Goal: Task Accomplishment & Management: Manage account settings

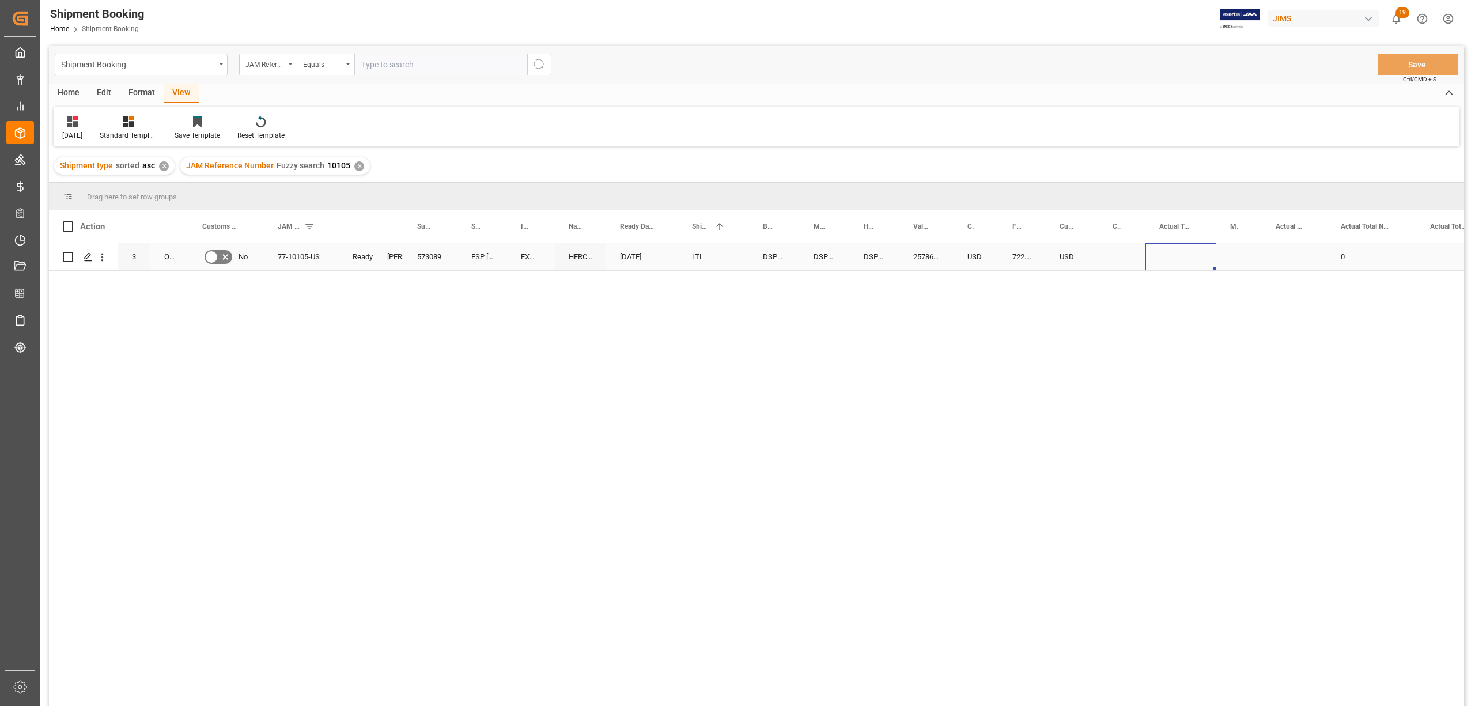
click at [1175, 247] on div "Press SPACE to select this row." at bounding box center [1180, 256] width 71 height 27
click at [1174, 260] on div "Press SPACE to select this row." at bounding box center [1180, 256] width 71 height 27
click at [1173, 259] on div "Press SPACE to select this row." at bounding box center [1180, 256] width 71 height 27
type input "1399"
click at [1233, 260] on div "Press SPACE to select this row." at bounding box center [1239, 256] width 46 height 27
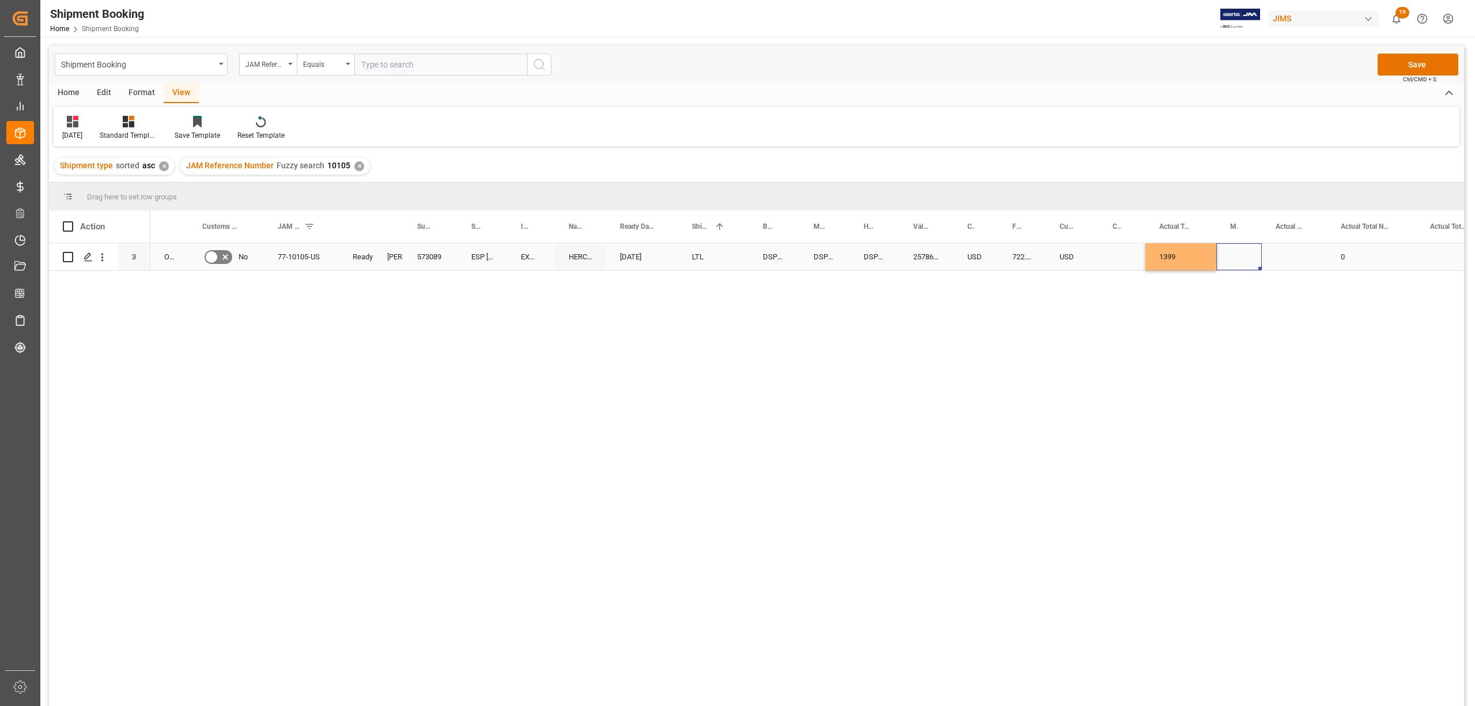
click at [1233, 259] on div "Press SPACE to select this row." at bounding box center [1239, 256] width 46 height 27
click at [1239, 263] on icon "open menu" at bounding box center [1240, 264] width 14 height 14
click at [1238, 342] on div "LB" at bounding box center [1239, 336] width 26 height 40
type input "LB"
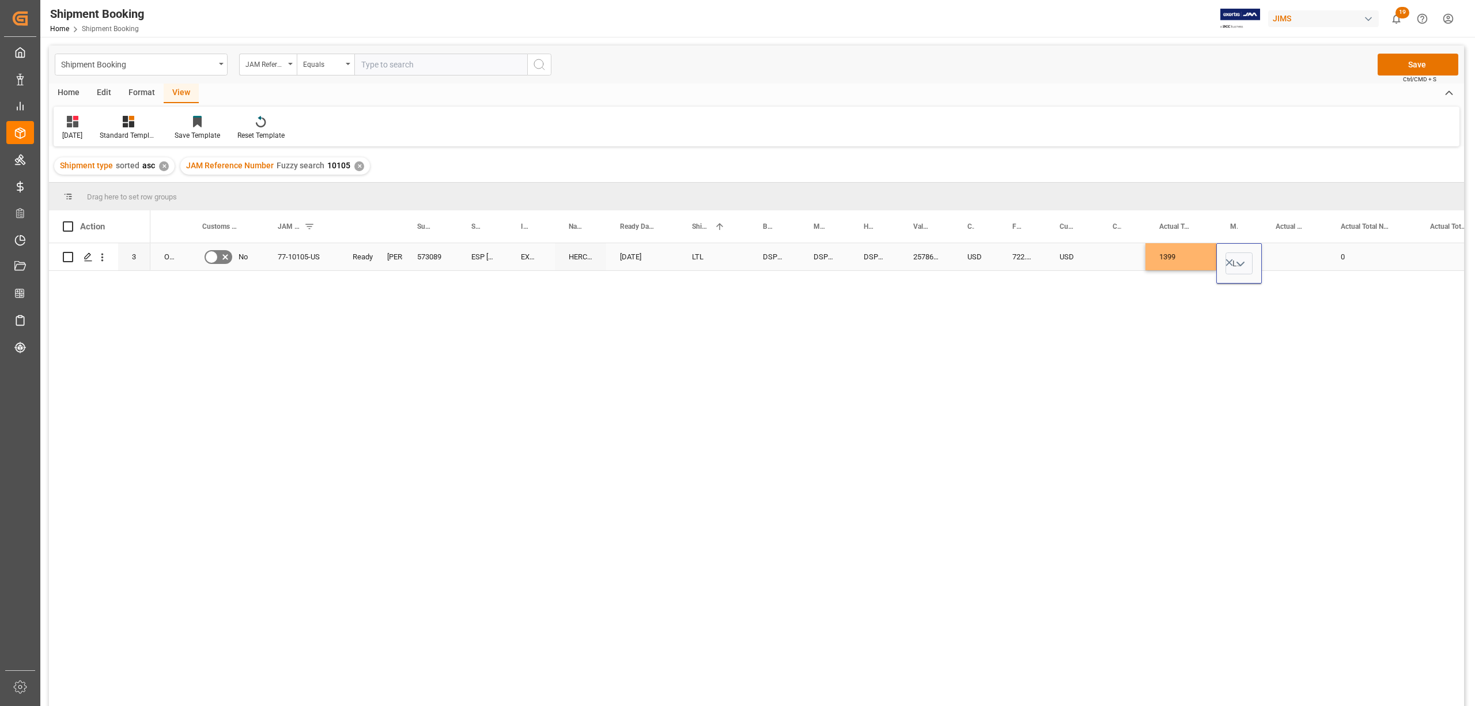
click at [1291, 244] on div "Press SPACE to select this row." at bounding box center [1294, 256] width 65 height 27
click at [1280, 254] on div "Press SPACE to select this row." at bounding box center [1294, 256] width 65 height 27
click at [1293, 263] on input "Press SPACE to select this row." at bounding box center [1294, 263] width 47 height 22
type input "41"
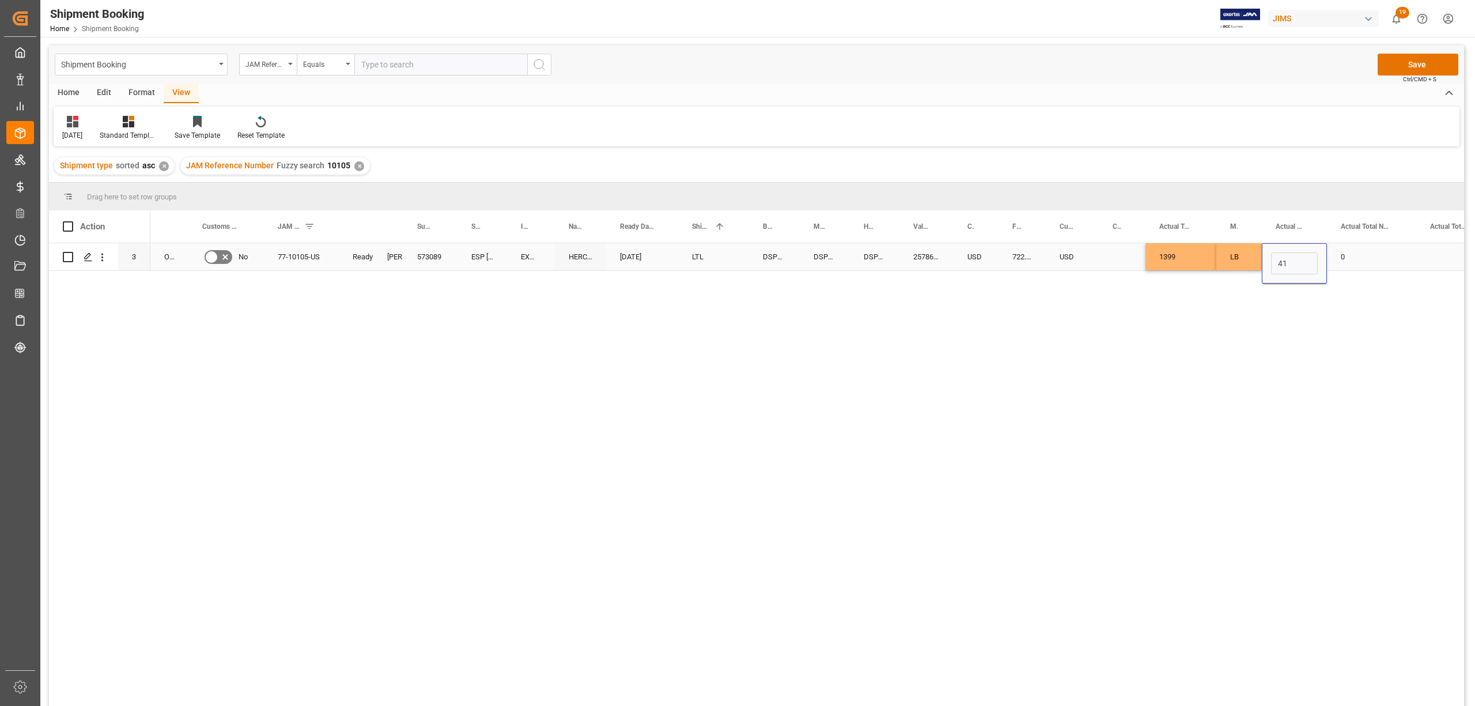
click at [1360, 253] on div "0" at bounding box center [1371, 256] width 89 height 27
drag, startPoint x: 1357, startPoint y: 268, endPoint x: 1329, endPoint y: 268, distance: 28.8
click at [1329, 268] on div "0" at bounding box center [1371, 263] width 89 height 40
type input "3"
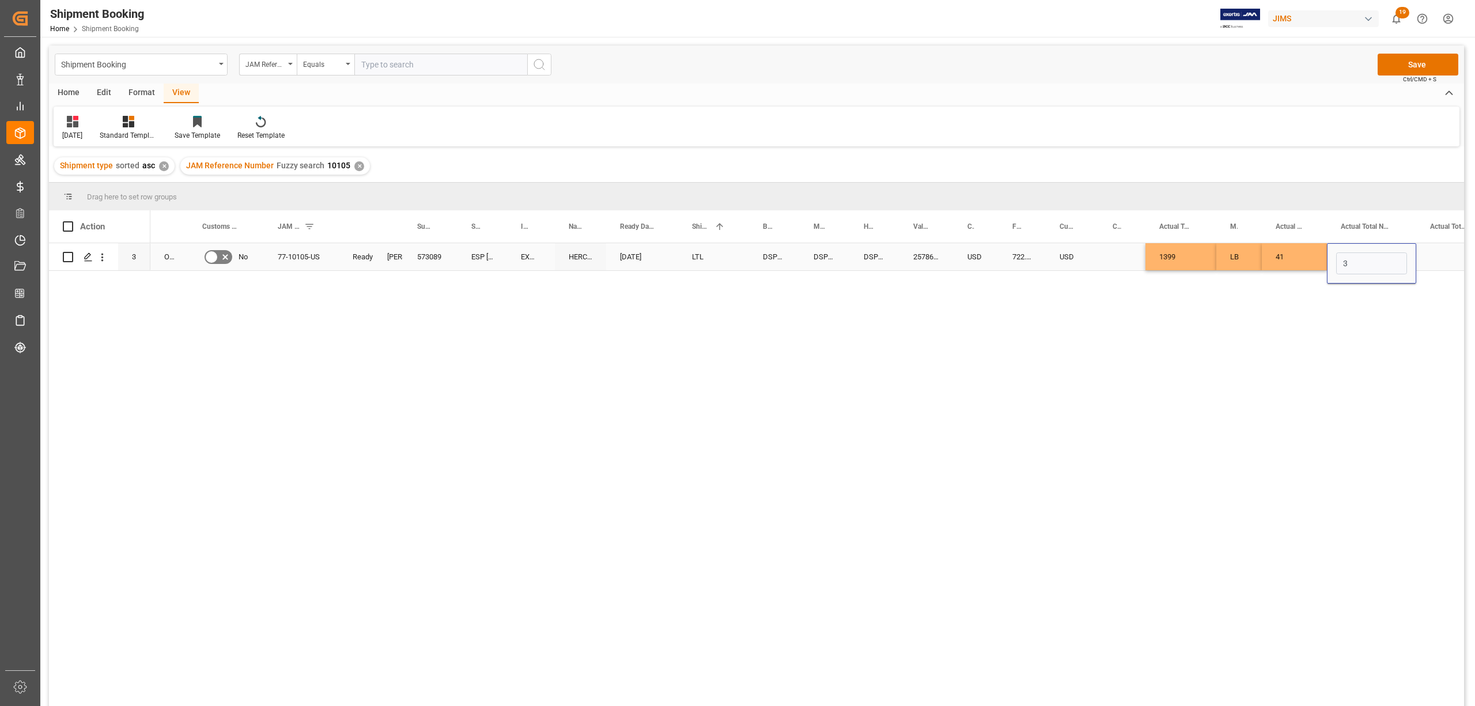
click at [1095, 255] on div "USD" at bounding box center [1072, 256] width 53 height 27
click at [1416, 67] on button "Save" at bounding box center [1418, 65] width 81 height 22
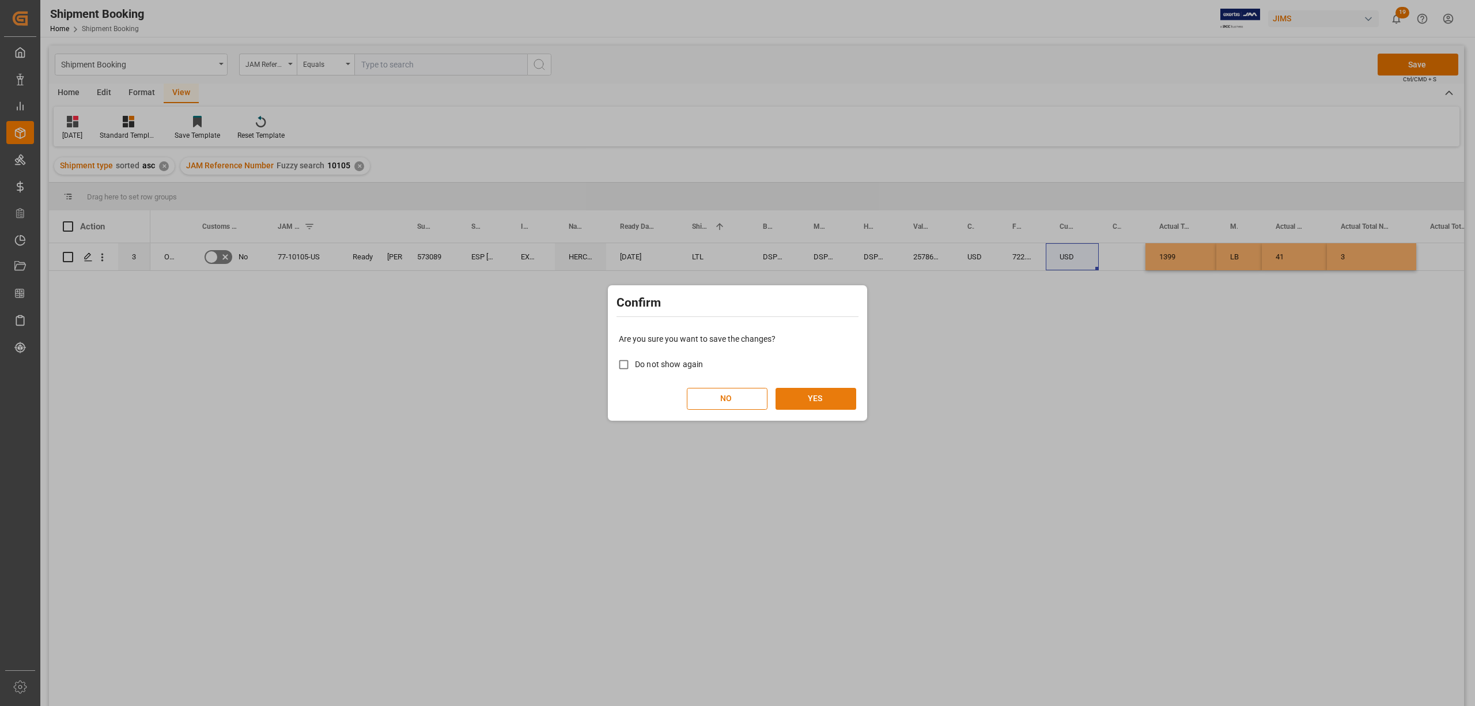
click at [816, 396] on button "YES" at bounding box center [815, 399] width 81 height 22
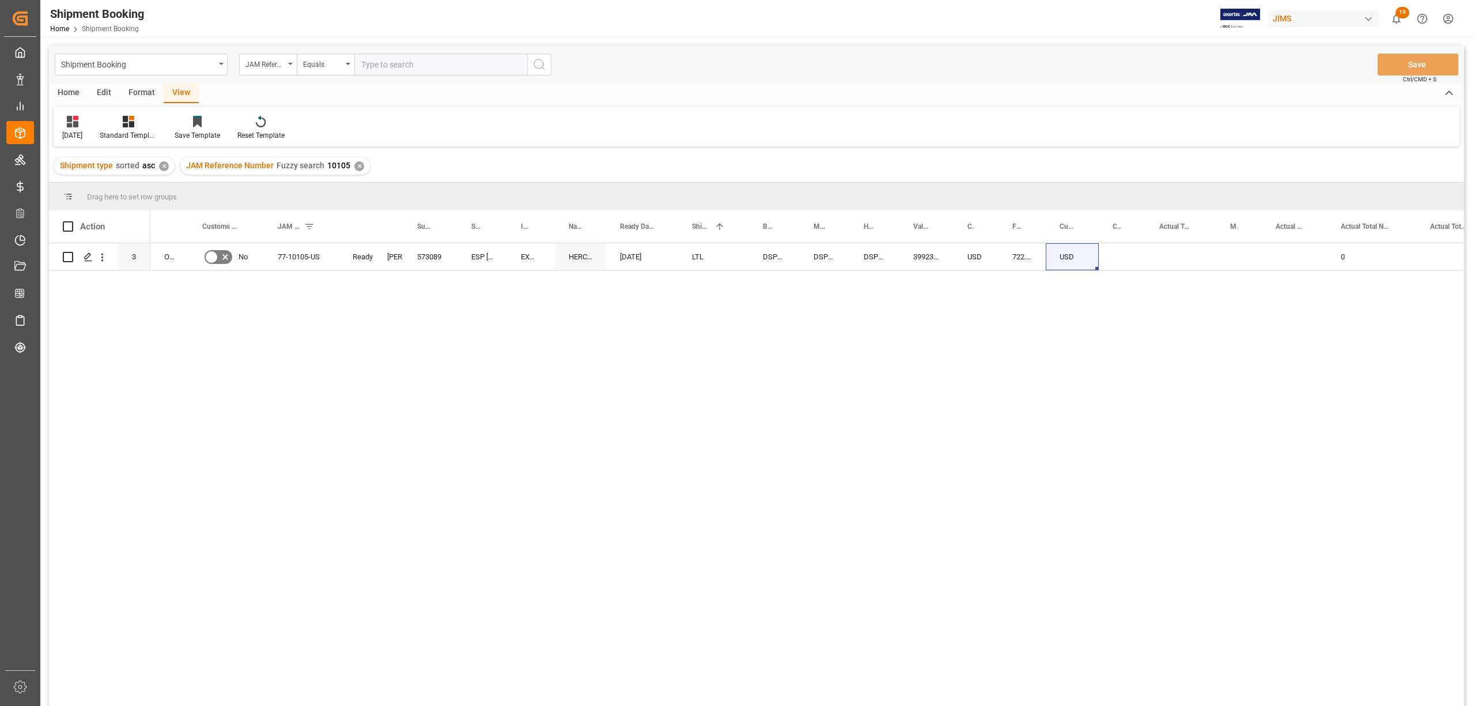
click at [1008, 348] on div "O2,O5 No 77-10105-US Ready [PERSON_NAME] 573089 ESP [GEOGRAPHIC_DATA] [GEOGRAPH…" at bounding box center [807, 478] width 1314 height 470
click at [1174, 267] on div "Press SPACE to select this row." at bounding box center [1180, 256] width 71 height 27
click at [1171, 252] on div "Press SPACE to select this row." at bounding box center [1180, 256] width 71 height 27
click at [1170, 255] on input "Press SPACE to select this row." at bounding box center [1181, 263] width 52 height 22
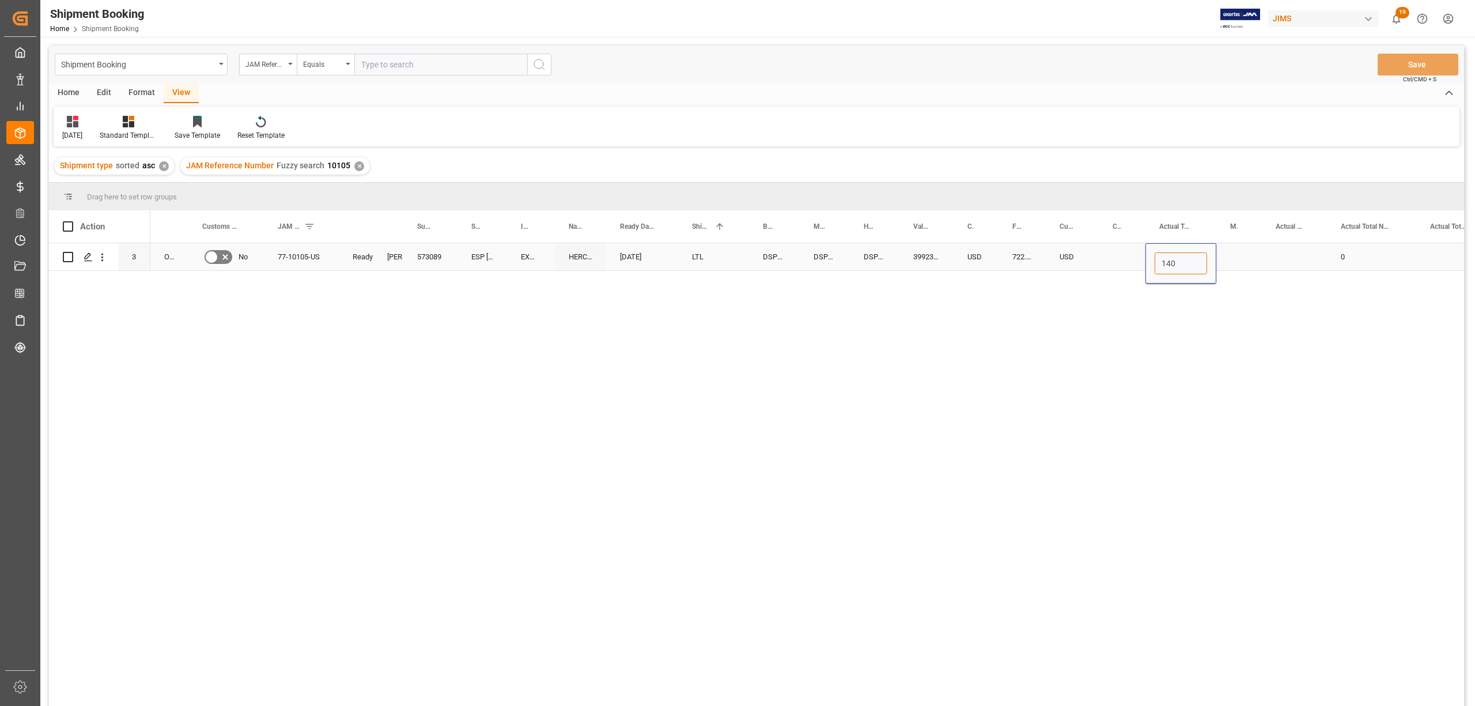
type input "1400"
click at [1236, 249] on div "Press SPACE to select this row." at bounding box center [1239, 256] width 46 height 27
click at [1236, 251] on div "Press SPACE to select this row." at bounding box center [1239, 256] width 46 height 27
click at [1237, 263] on polyline "open menu" at bounding box center [1240, 263] width 7 height 3
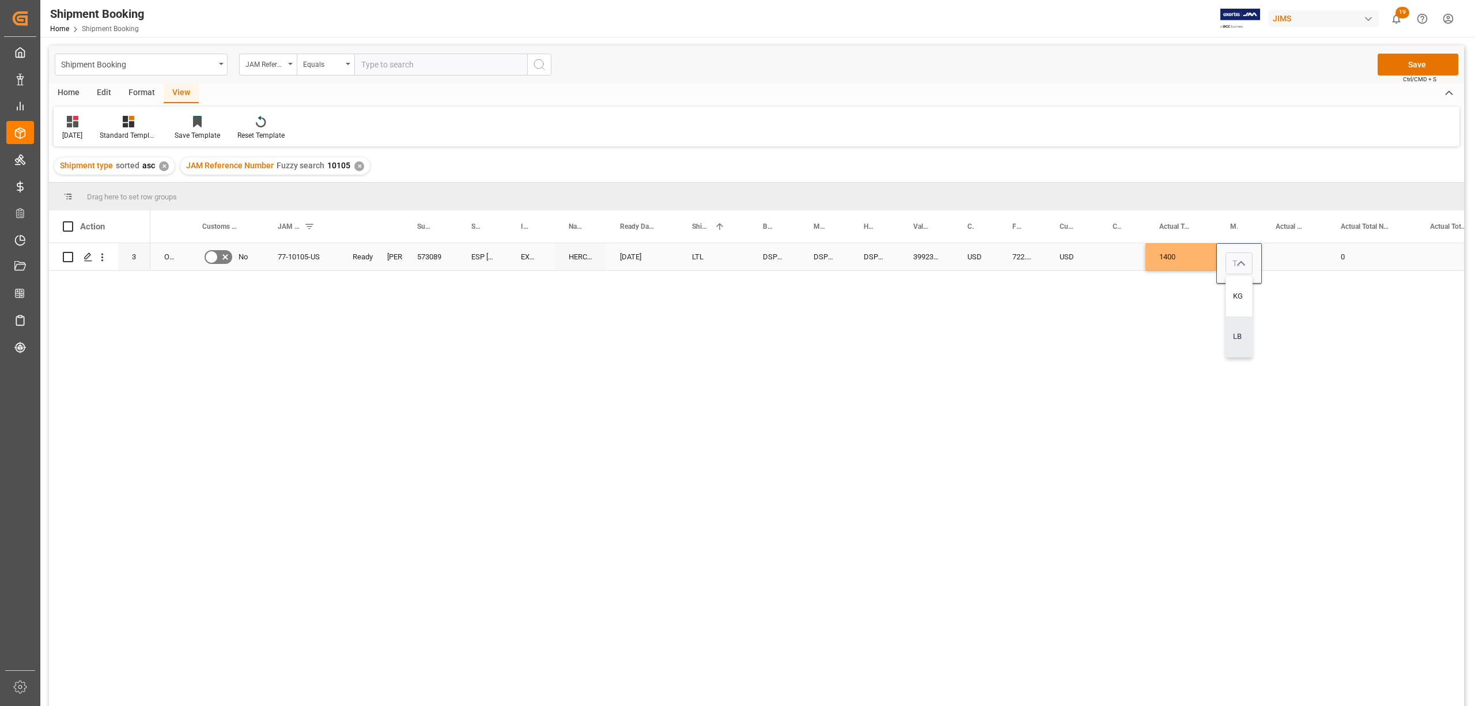
click at [1231, 336] on div "LB" at bounding box center [1239, 336] width 26 height 40
type input "LB"
click at [1289, 256] on div "Press SPACE to select this row." at bounding box center [1294, 256] width 65 height 27
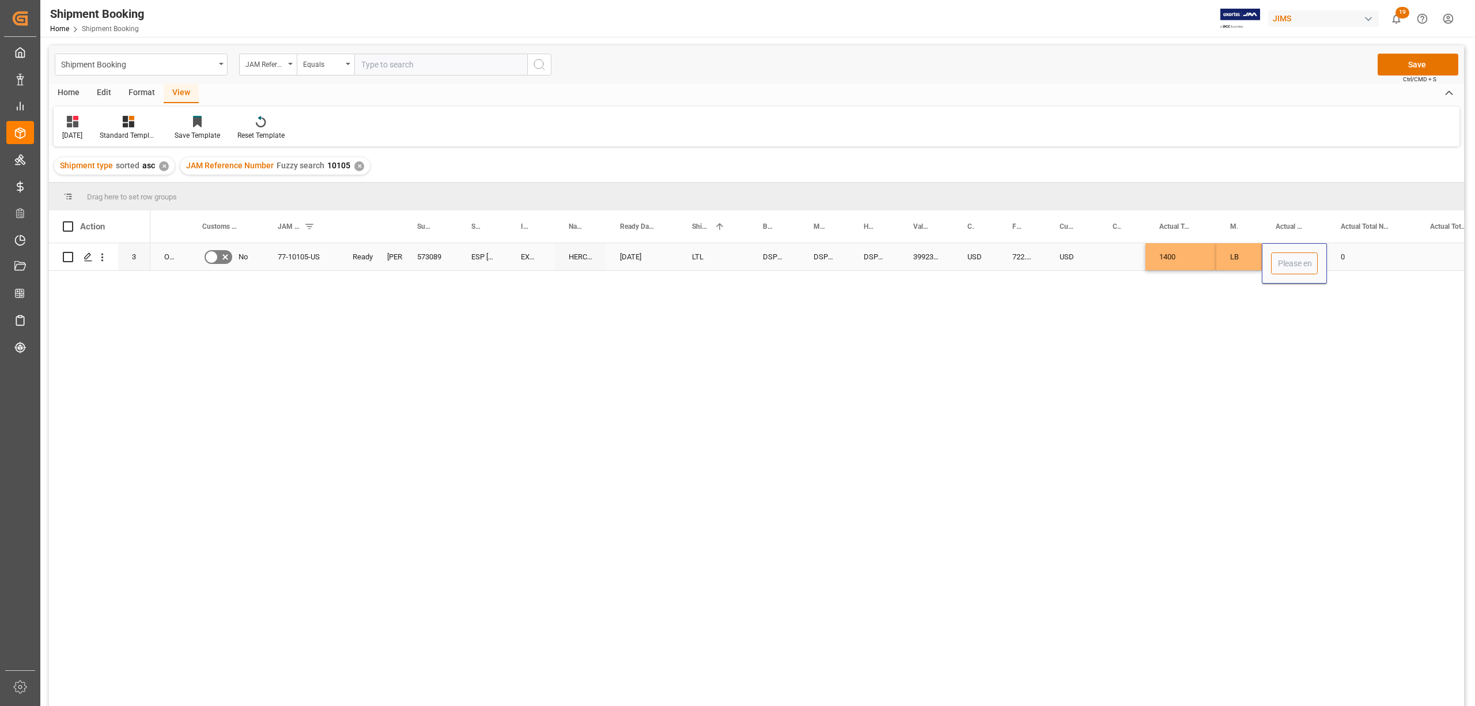
click at [1289, 260] on input "Press SPACE to select this row." at bounding box center [1294, 263] width 47 height 22
type input "41"
click at [1354, 252] on div "0" at bounding box center [1371, 256] width 89 height 27
click at [1354, 252] on input "0" at bounding box center [1371, 263] width 71 height 22
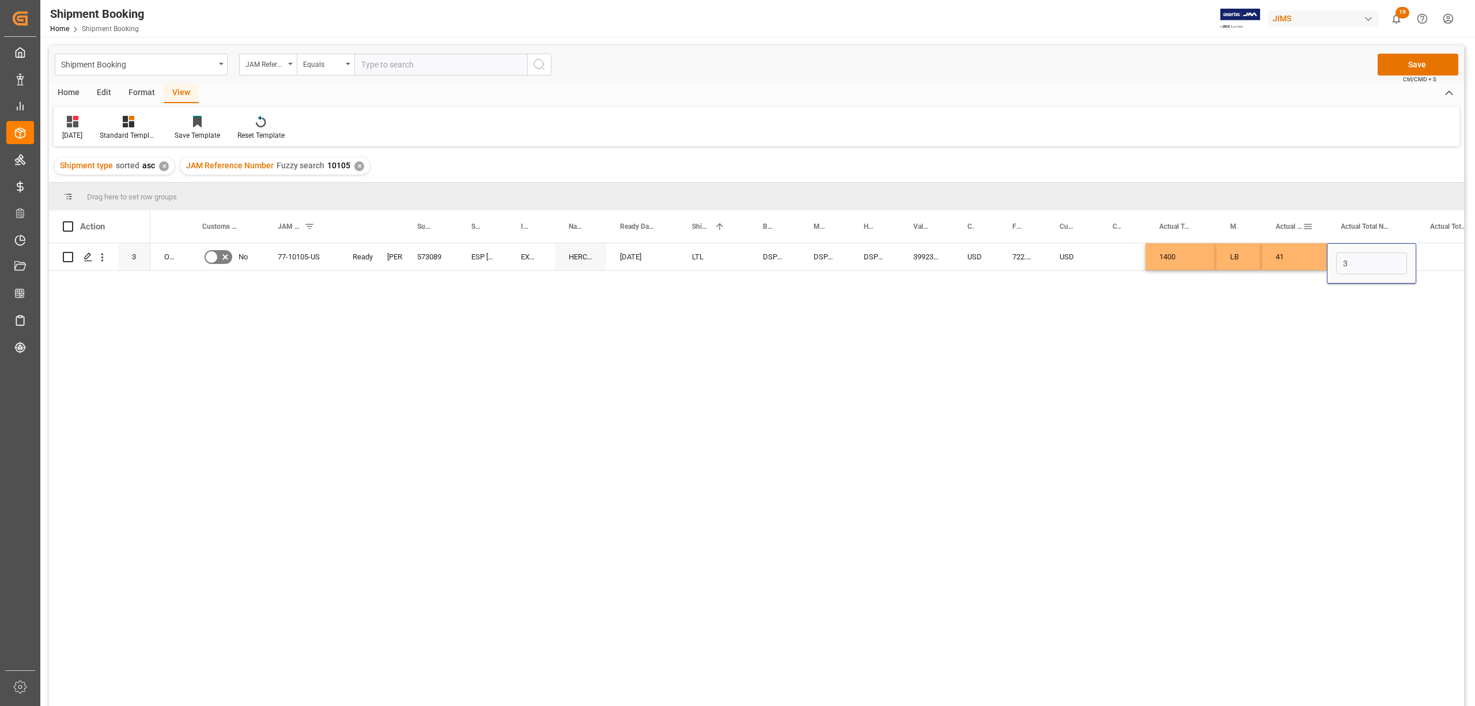
type input "3"
click at [1116, 250] on div "Press SPACE to select this row." at bounding box center [1122, 256] width 47 height 27
click at [1418, 69] on button "Save" at bounding box center [1418, 65] width 81 height 22
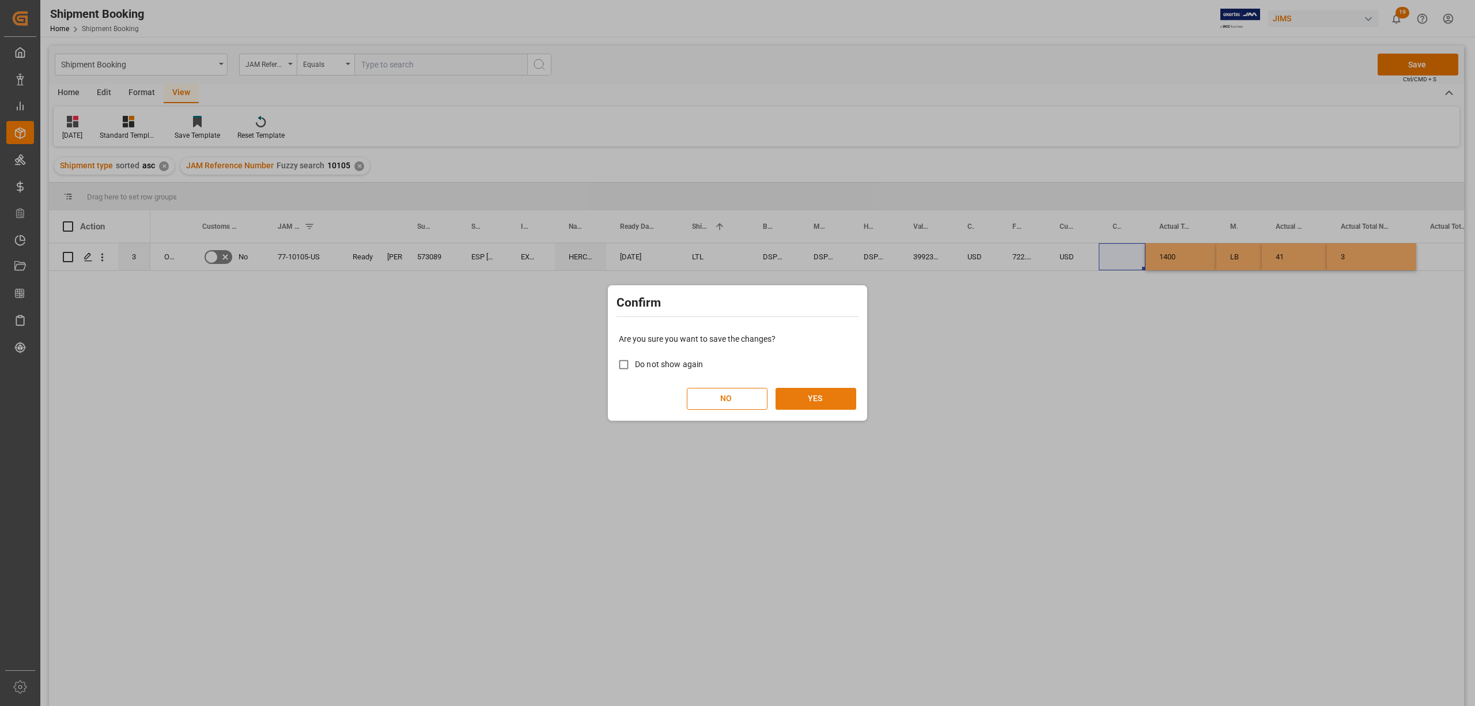
click at [834, 390] on button "YES" at bounding box center [815, 399] width 81 height 22
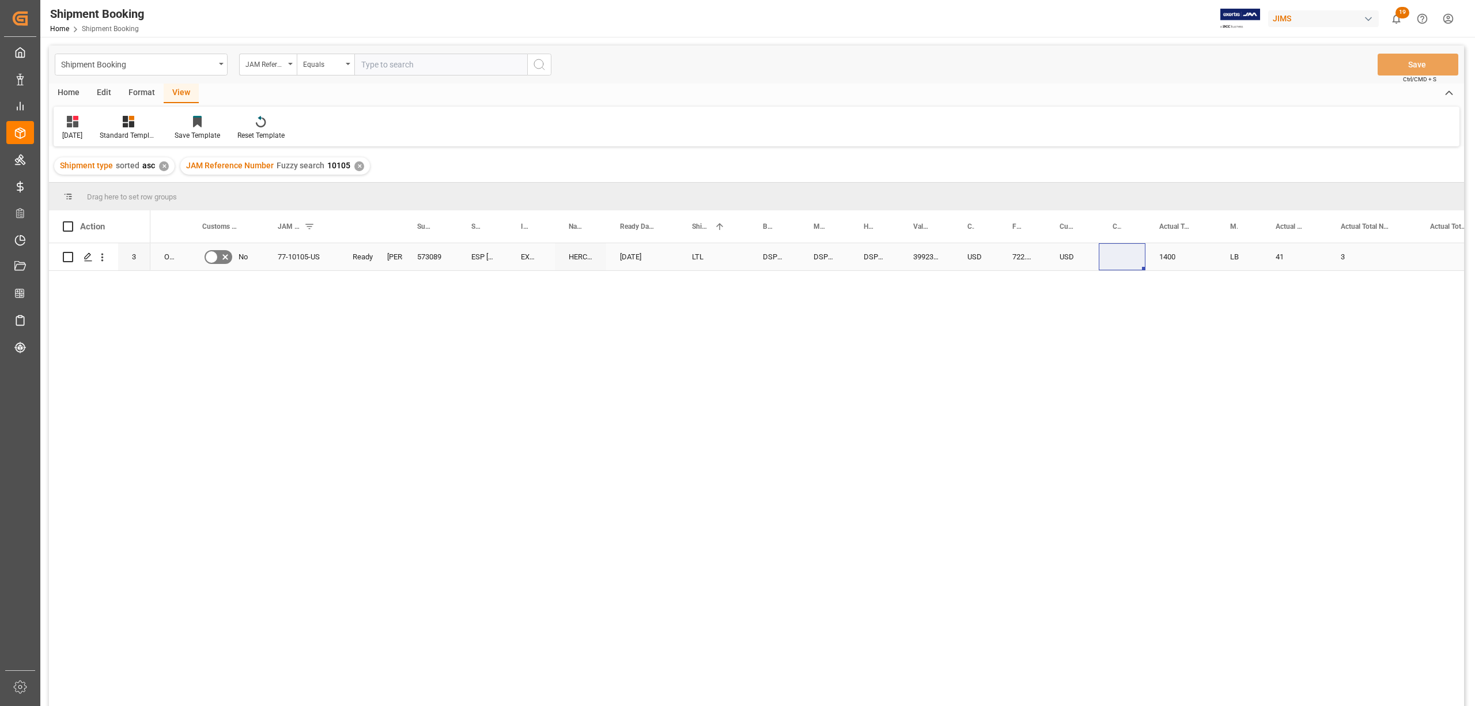
click at [1028, 261] on div "722.822" at bounding box center [1021, 256] width 47 height 27
click at [915, 350] on div "O2,O5 No 77-10105-US Ready [PERSON_NAME] 573089 [GEOGRAPHIC_DATA], HERCULES [DA…" at bounding box center [807, 478] width 1314 height 470
drag, startPoint x: 953, startPoint y: 219, endPoint x: 969, endPoint y: 224, distance: 16.8
click at [969, 224] on div at bounding box center [969, 226] width 5 height 32
click at [294, 255] on div "77-10105-US" at bounding box center [301, 256] width 75 height 27
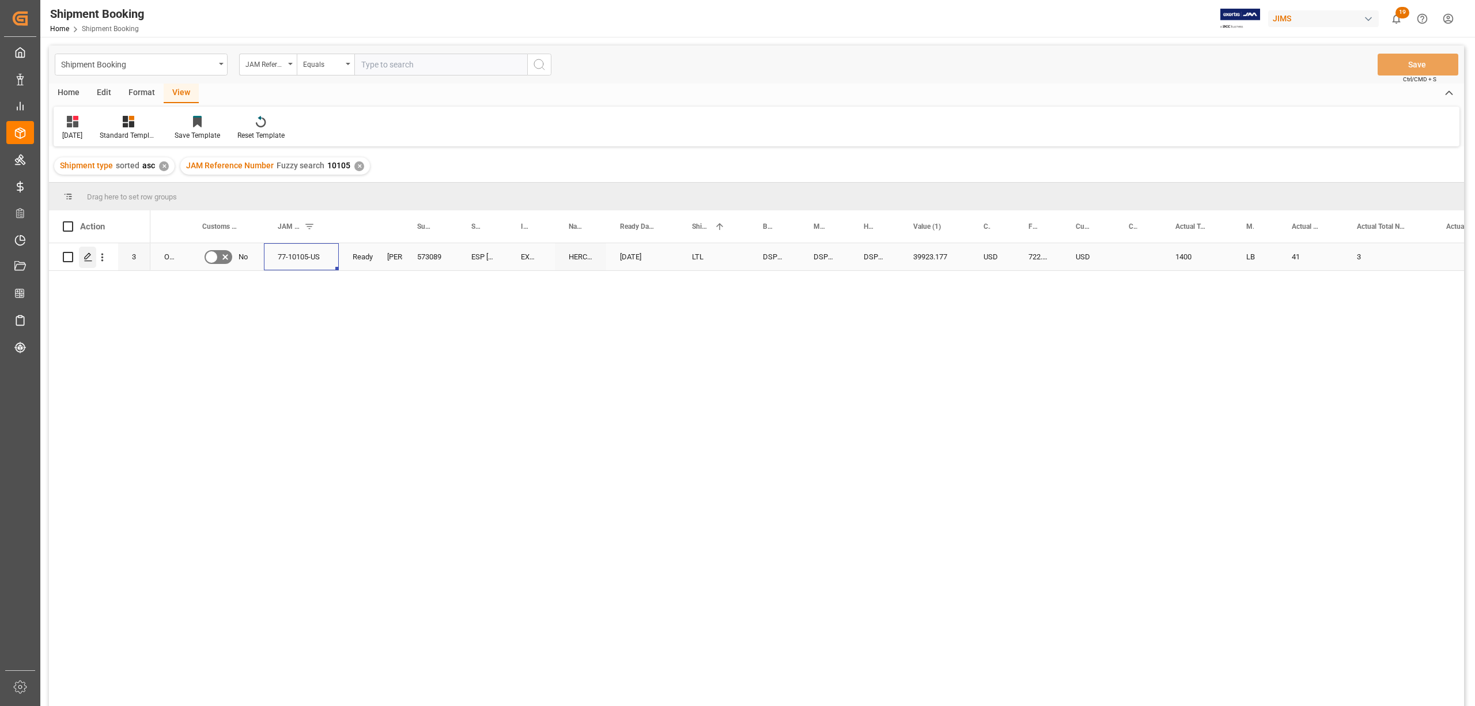
click at [86, 251] on div "Press SPACE to select this row." at bounding box center [87, 257] width 17 height 21
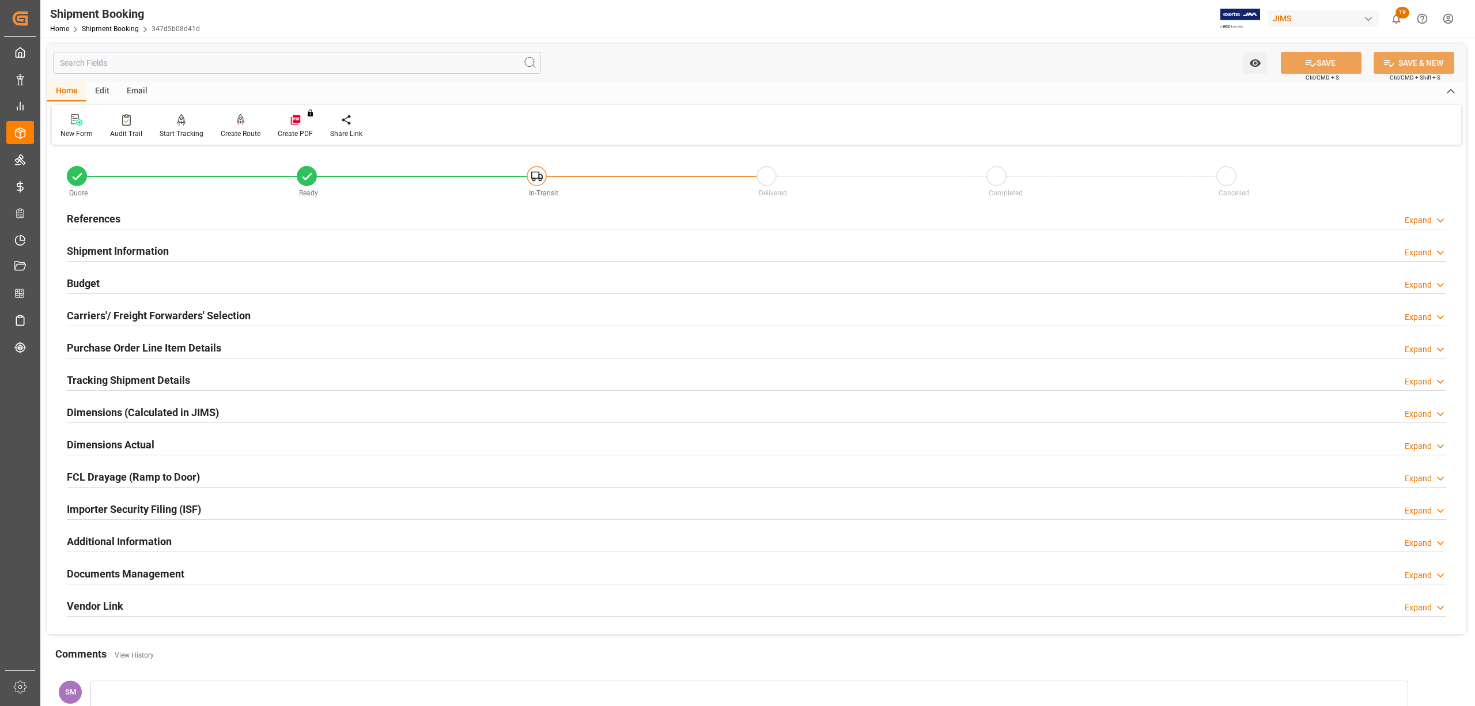
click at [97, 377] on h2 "Tracking Shipment Details" at bounding box center [128, 380] width 123 height 16
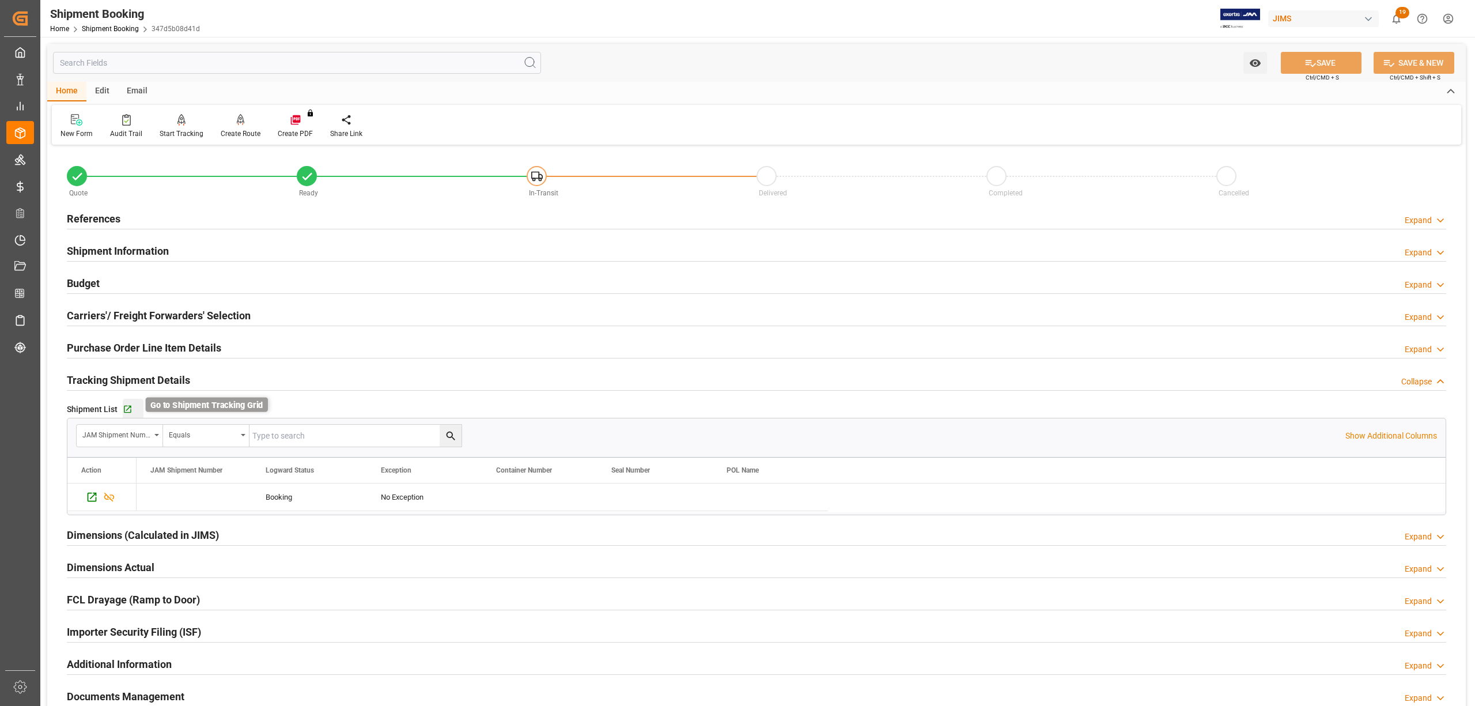
click at [124, 407] on icon "button" at bounding box center [128, 409] width 10 height 10
click at [105, 372] on h2 "Tracking Shipment Details" at bounding box center [128, 380] width 123 height 16
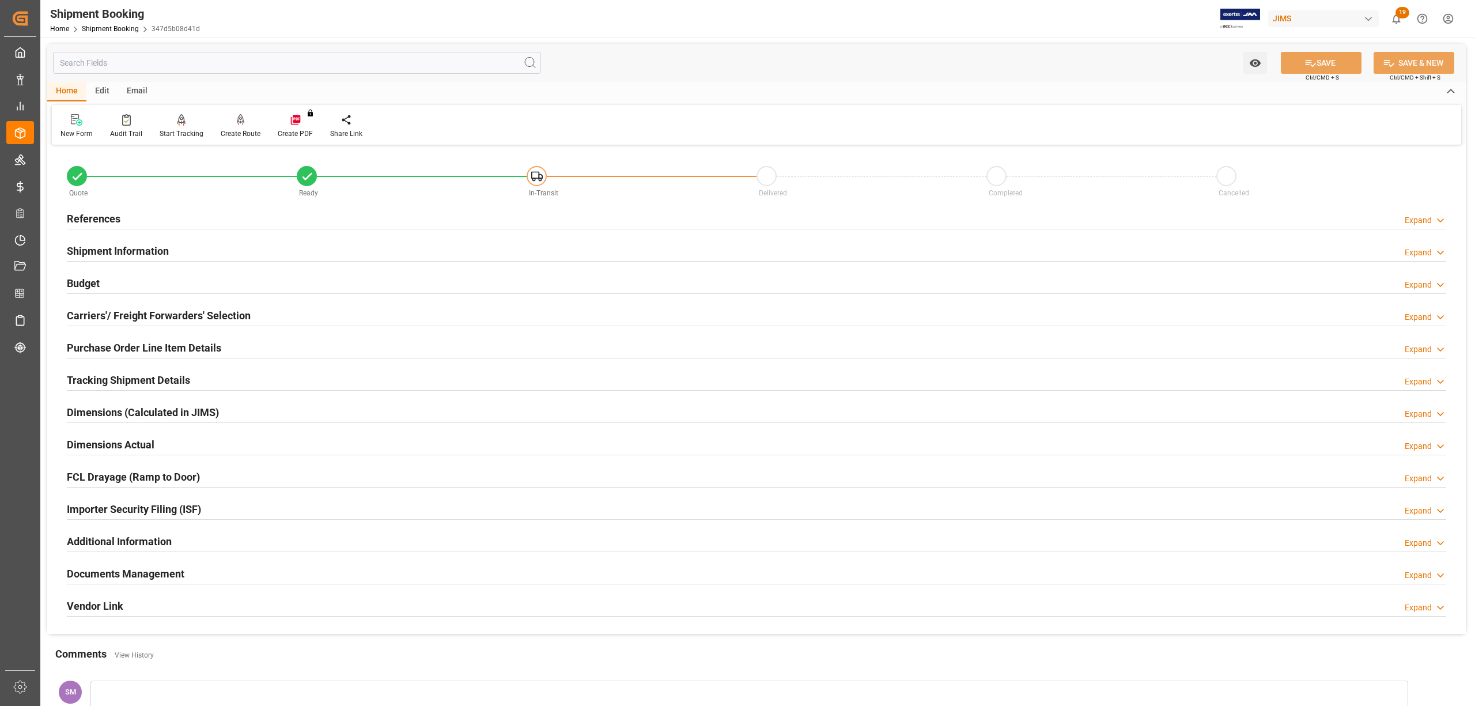
click at [85, 342] on h2 "Purchase Order Line Item Details" at bounding box center [144, 348] width 154 height 16
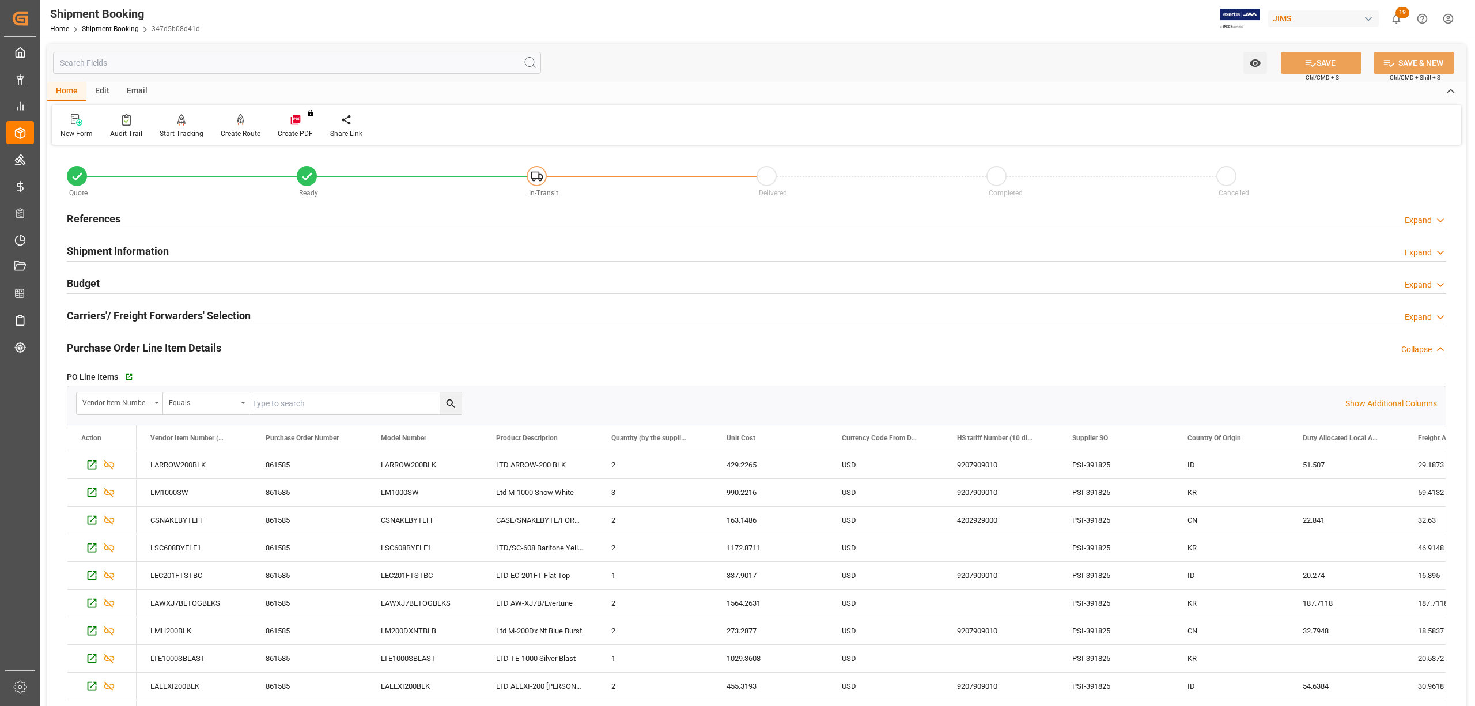
click at [82, 278] on h2 "Budget" at bounding box center [83, 283] width 33 height 16
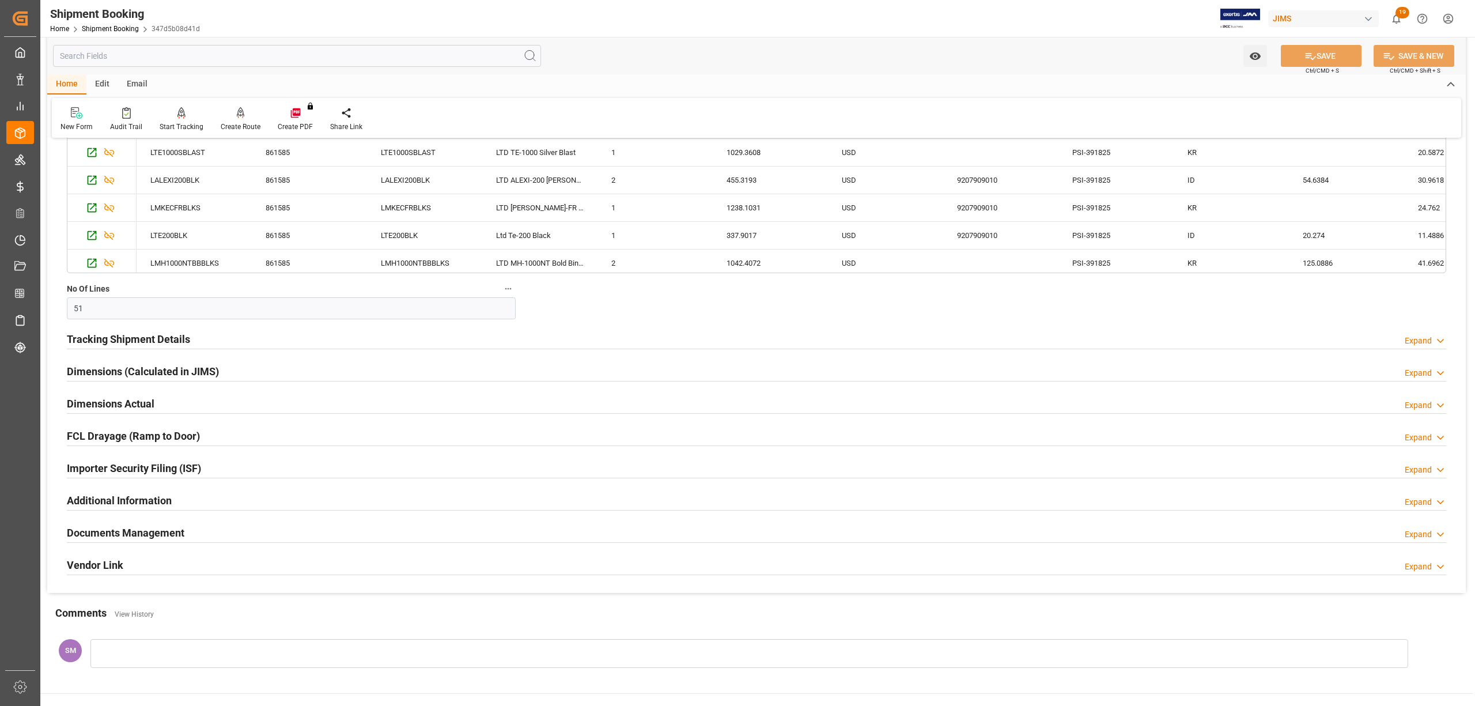
scroll to position [904, 0]
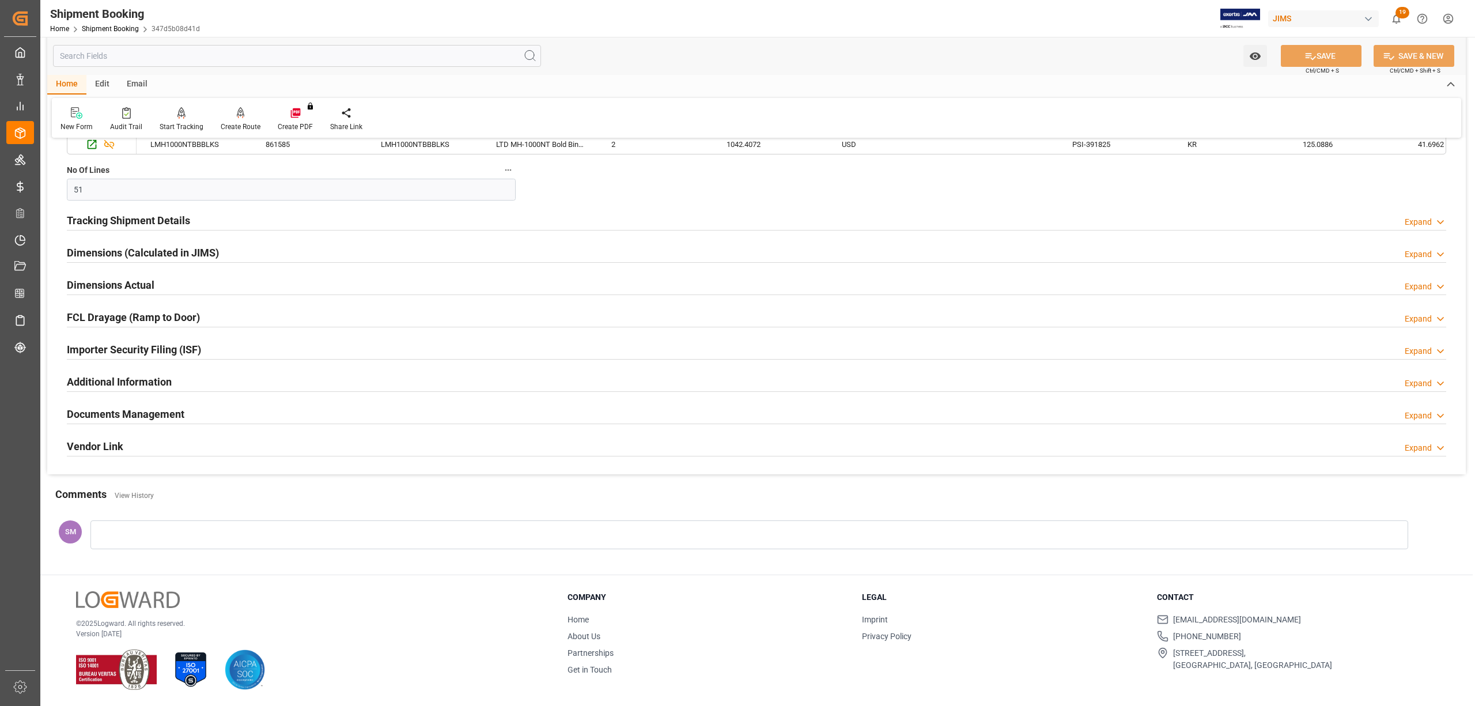
click at [145, 416] on h2 "Documents Management" at bounding box center [126, 414] width 118 height 16
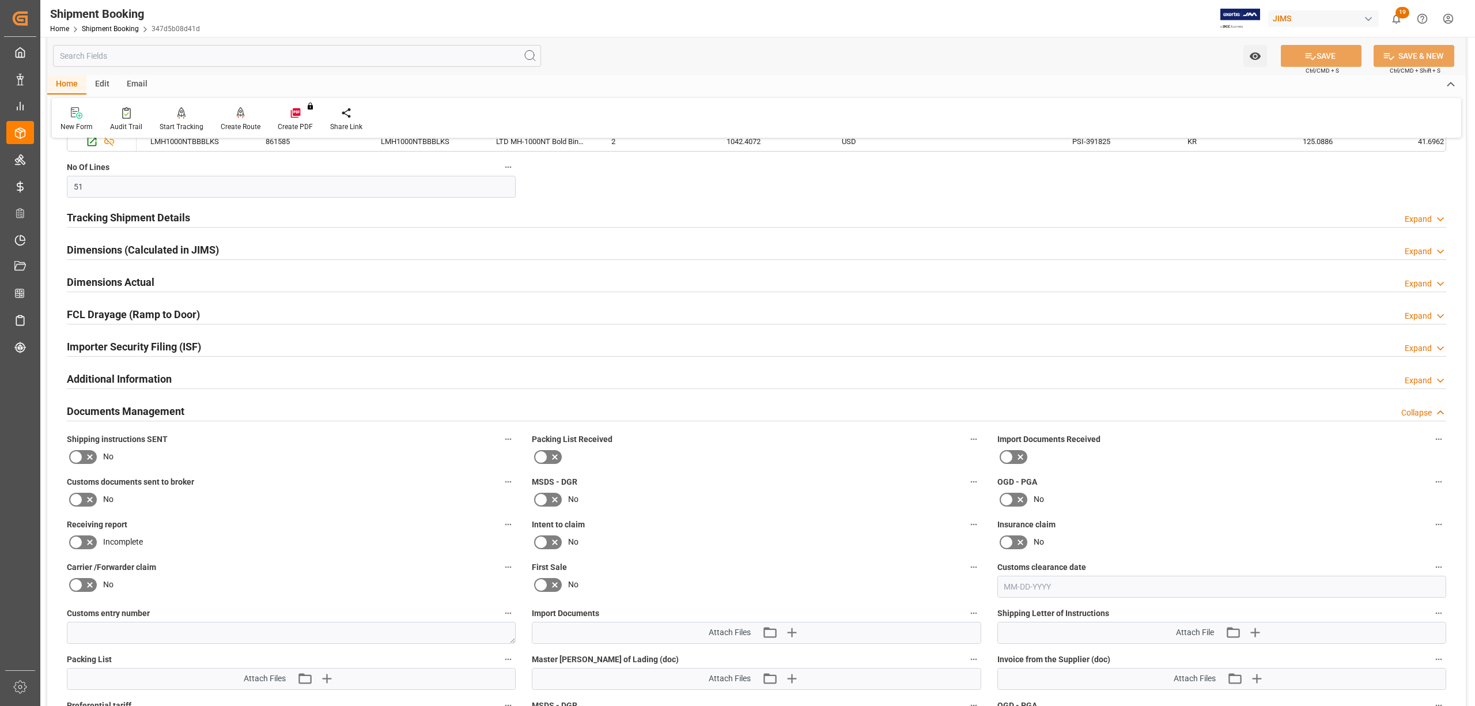
scroll to position [1058, 0]
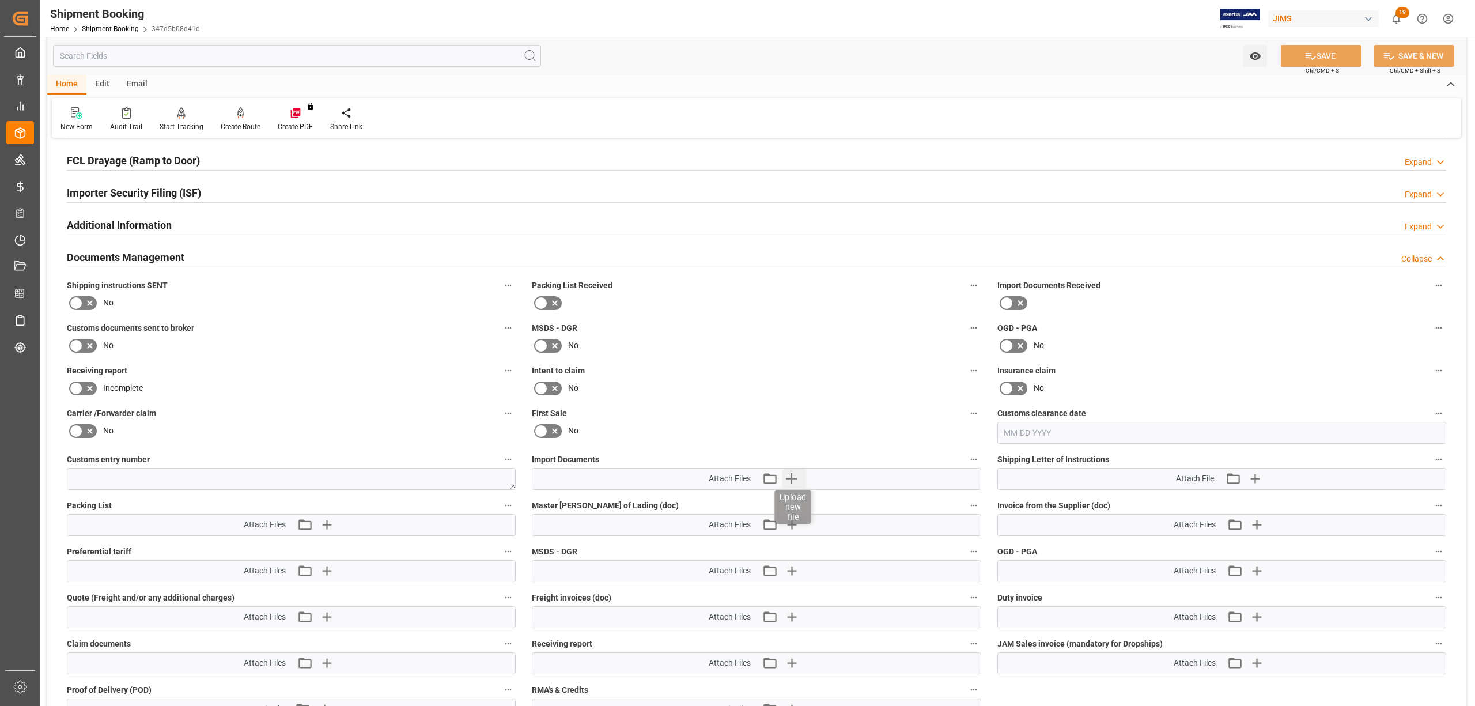
click at [790, 482] on icon "button" at bounding box center [791, 479] width 18 height 18
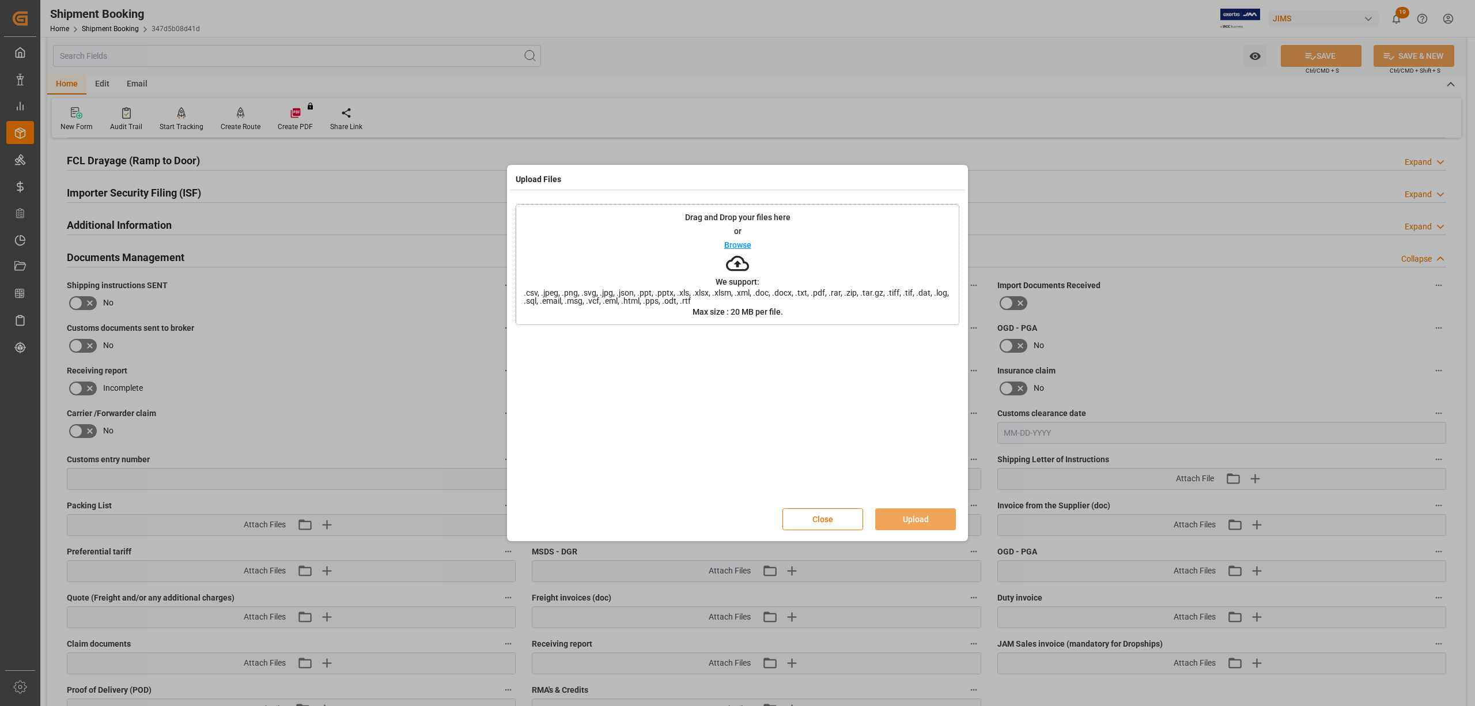
click at [740, 245] on p "Browse" at bounding box center [737, 245] width 27 height 8
click at [915, 516] on button "Upload" at bounding box center [915, 519] width 81 height 22
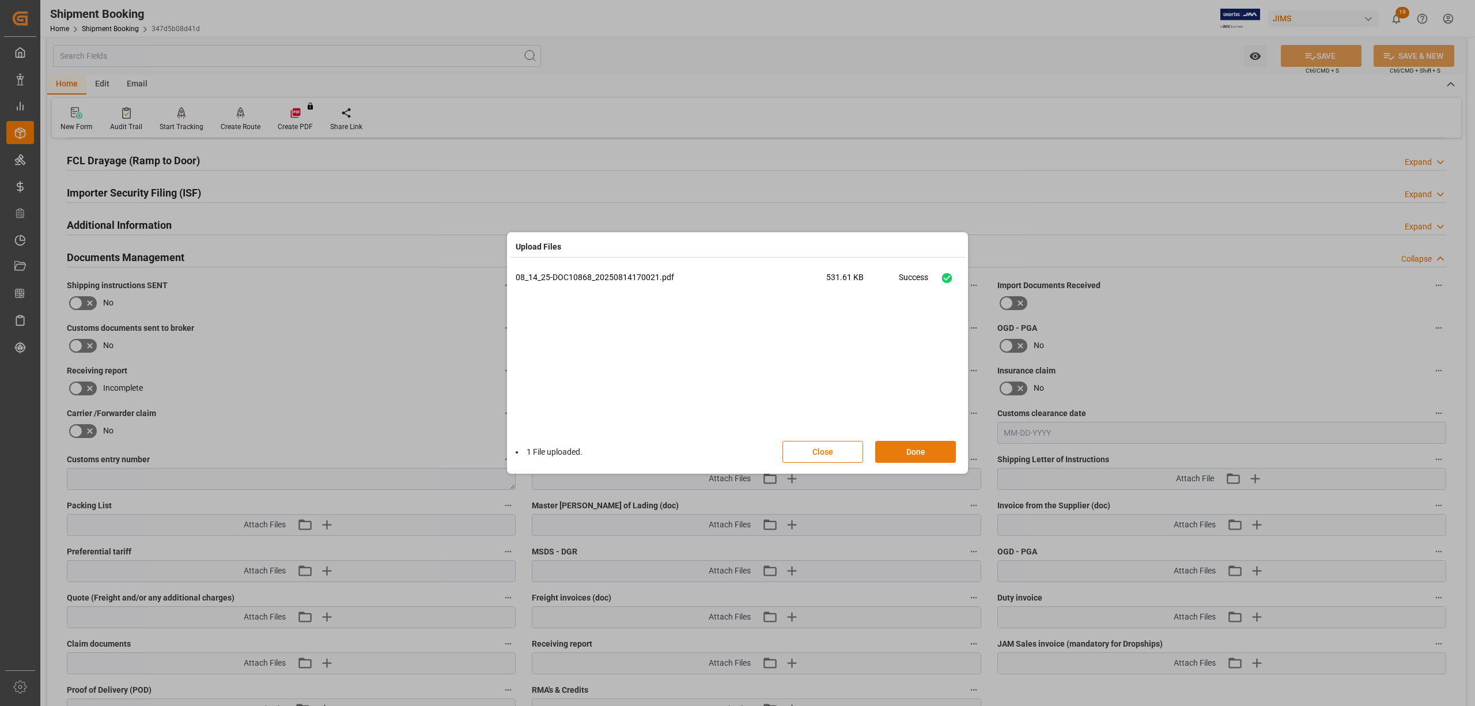
click at [911, 449] on button "Done" at bounding box center [915, 452] width 81 height 22
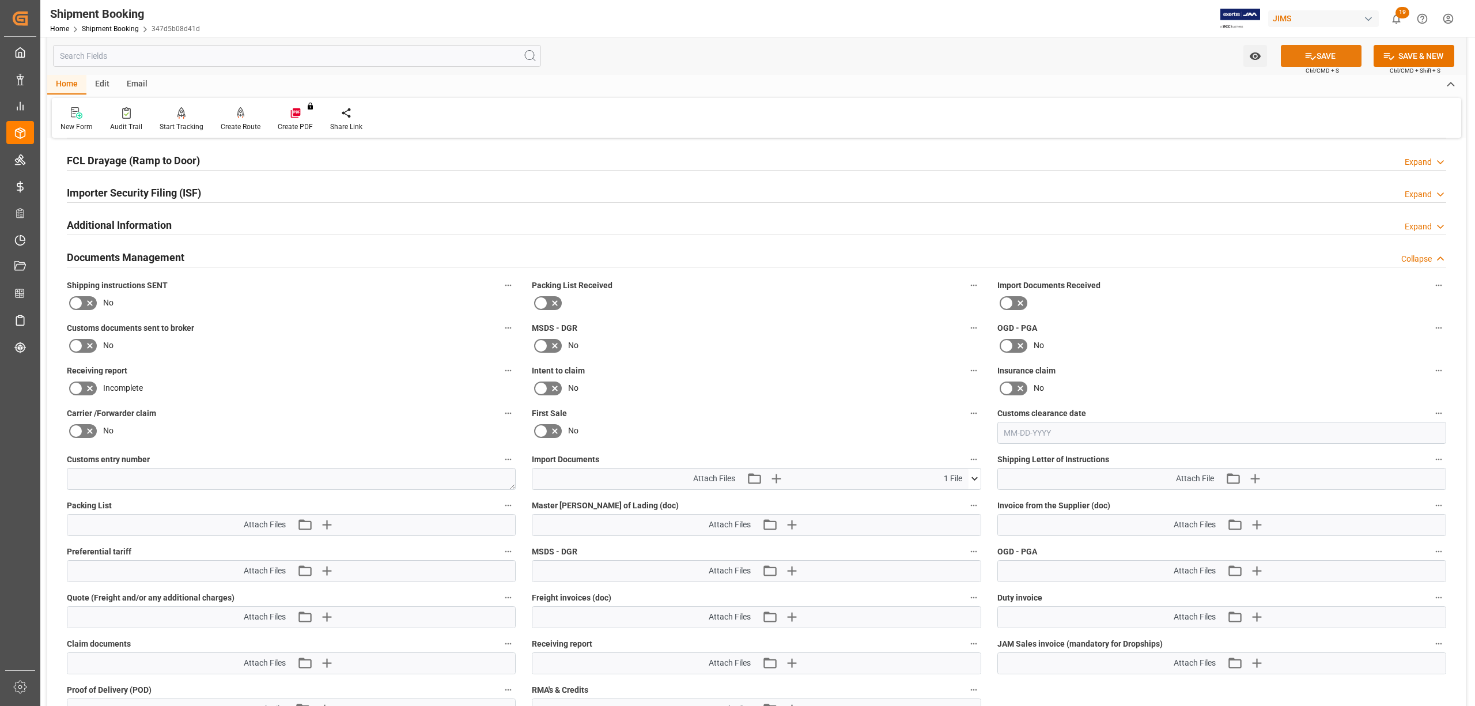
click at [1326, 54] on button "SAVE" at bounding box center [1321, 56] width 81 height 22
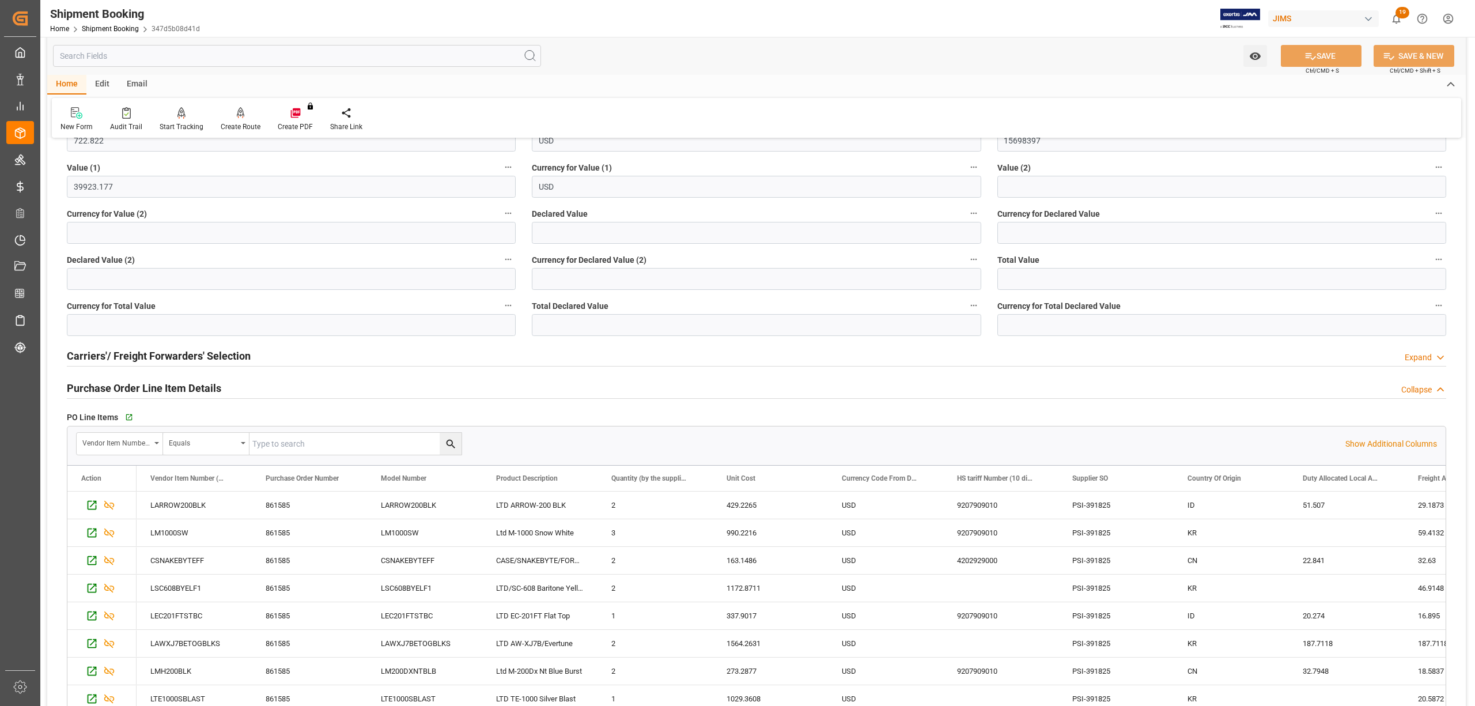
scroll to position [230, 0]
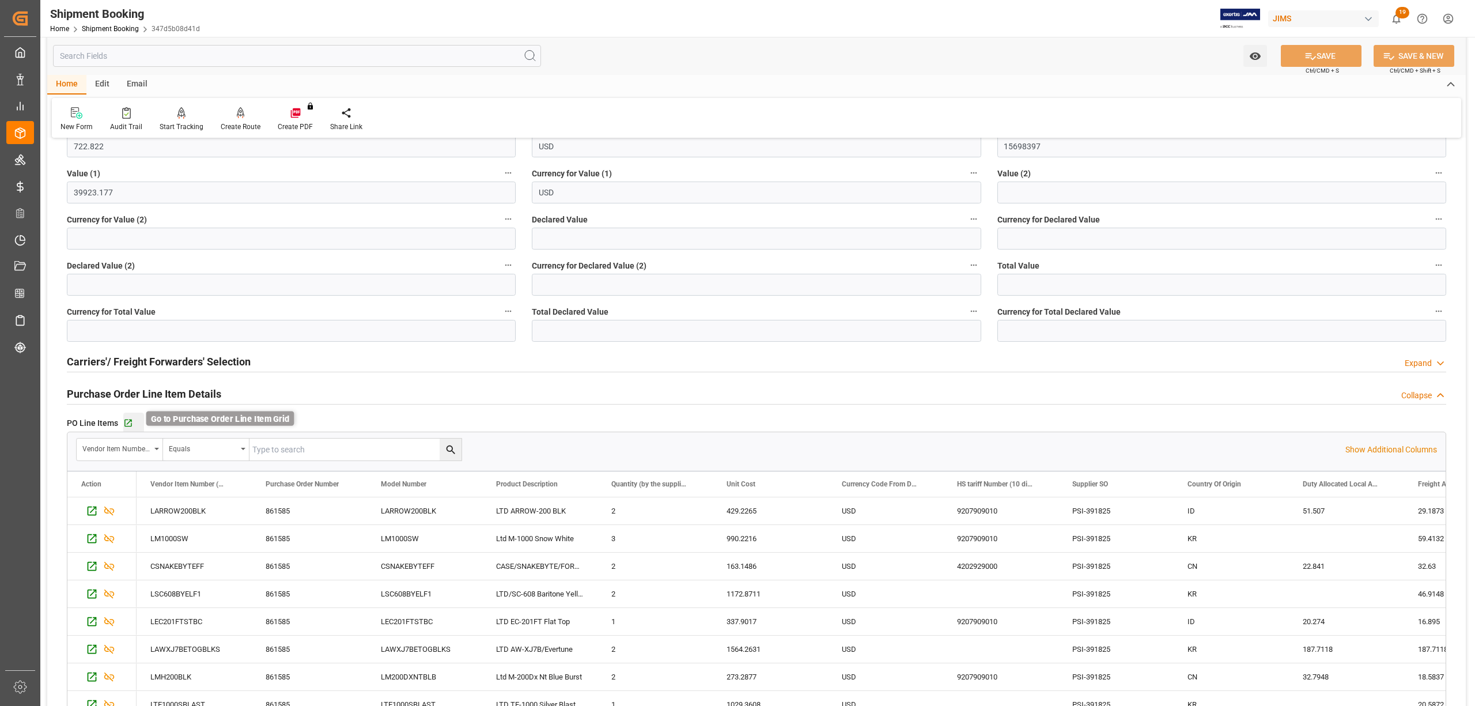
click at [123, 425] on icon "button" at bounding box center [128, 423] width 10 height 10
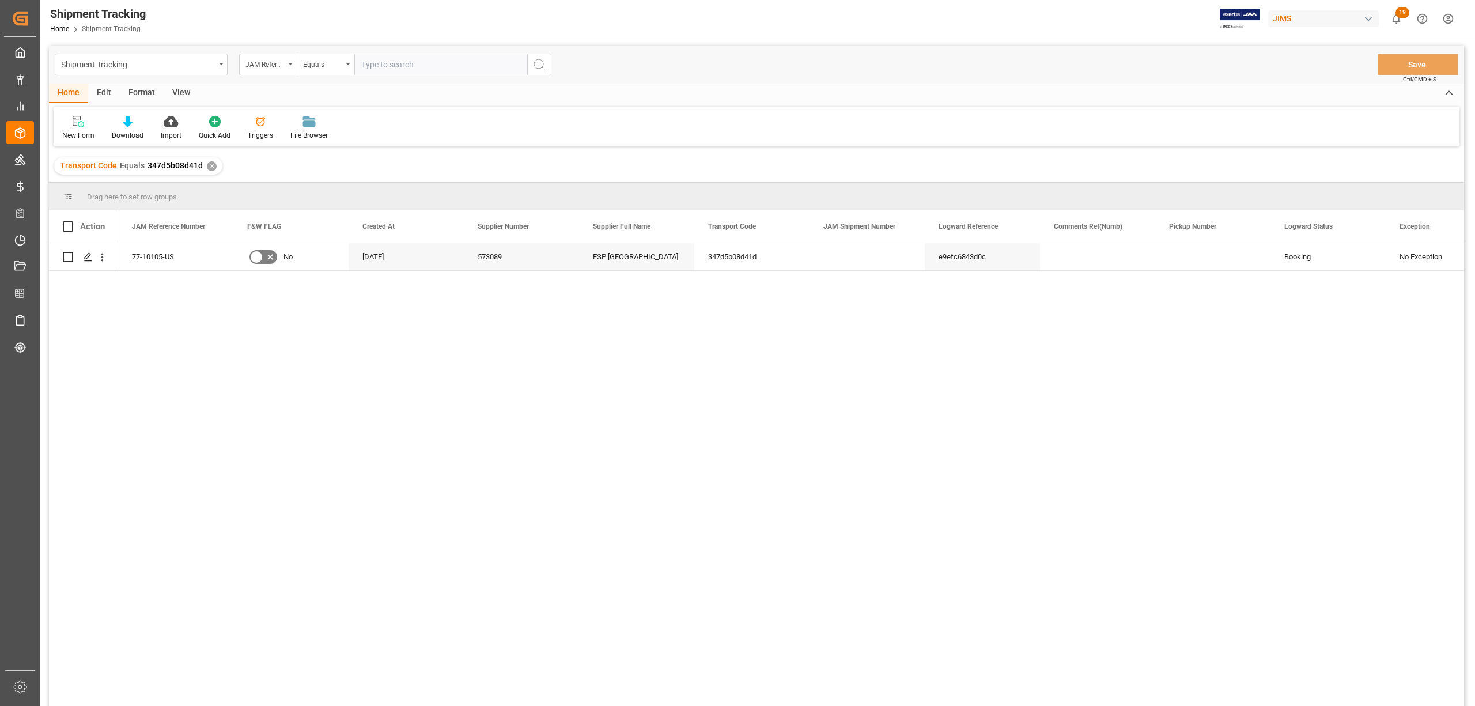
click at [180, 91] on div "View" at bounding box center [181, 94] width 35 height 20
click at [73, 130] on div "Default" at bounding box center [73, 135] width 22 height 10
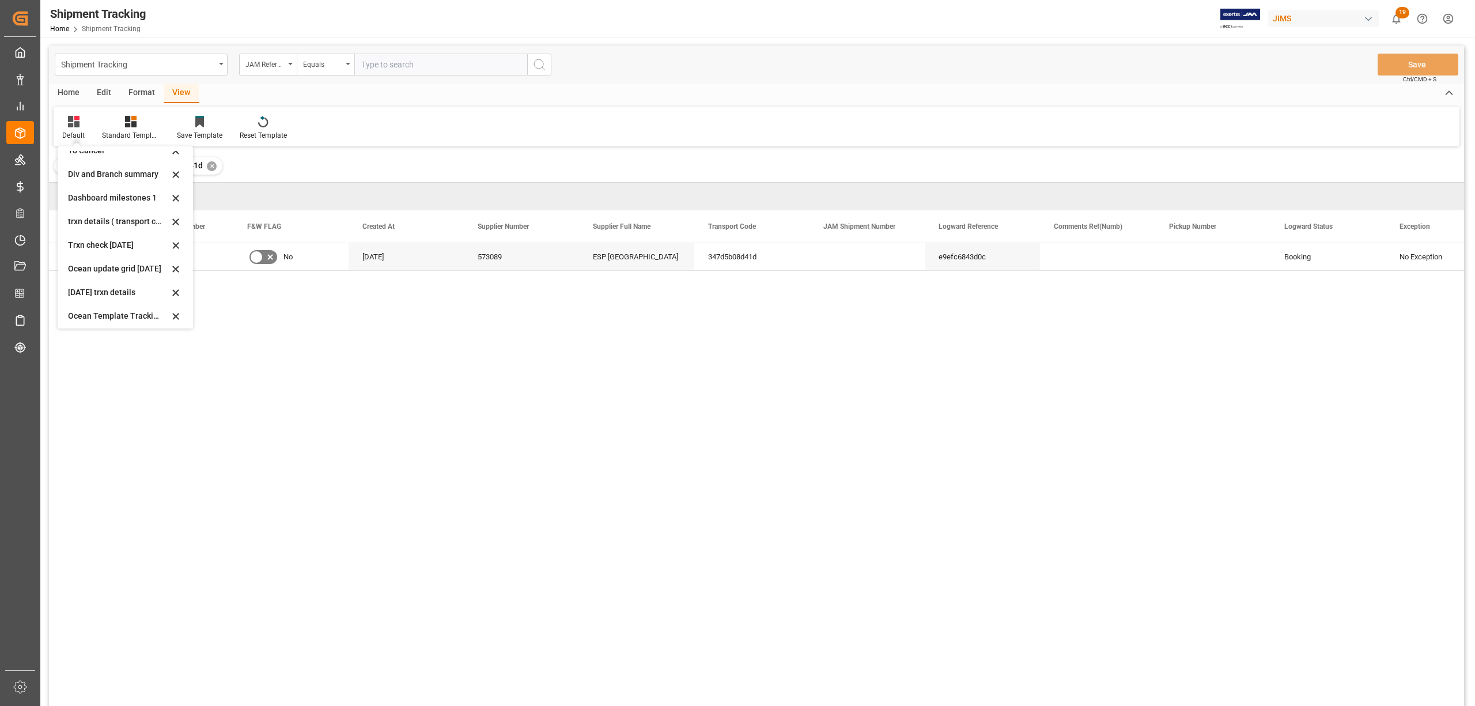
scroll to position [111, 0]
click at [93, 283] on div "June 2025 trxn details" at bounding box center [118, 288] width 101 height 12
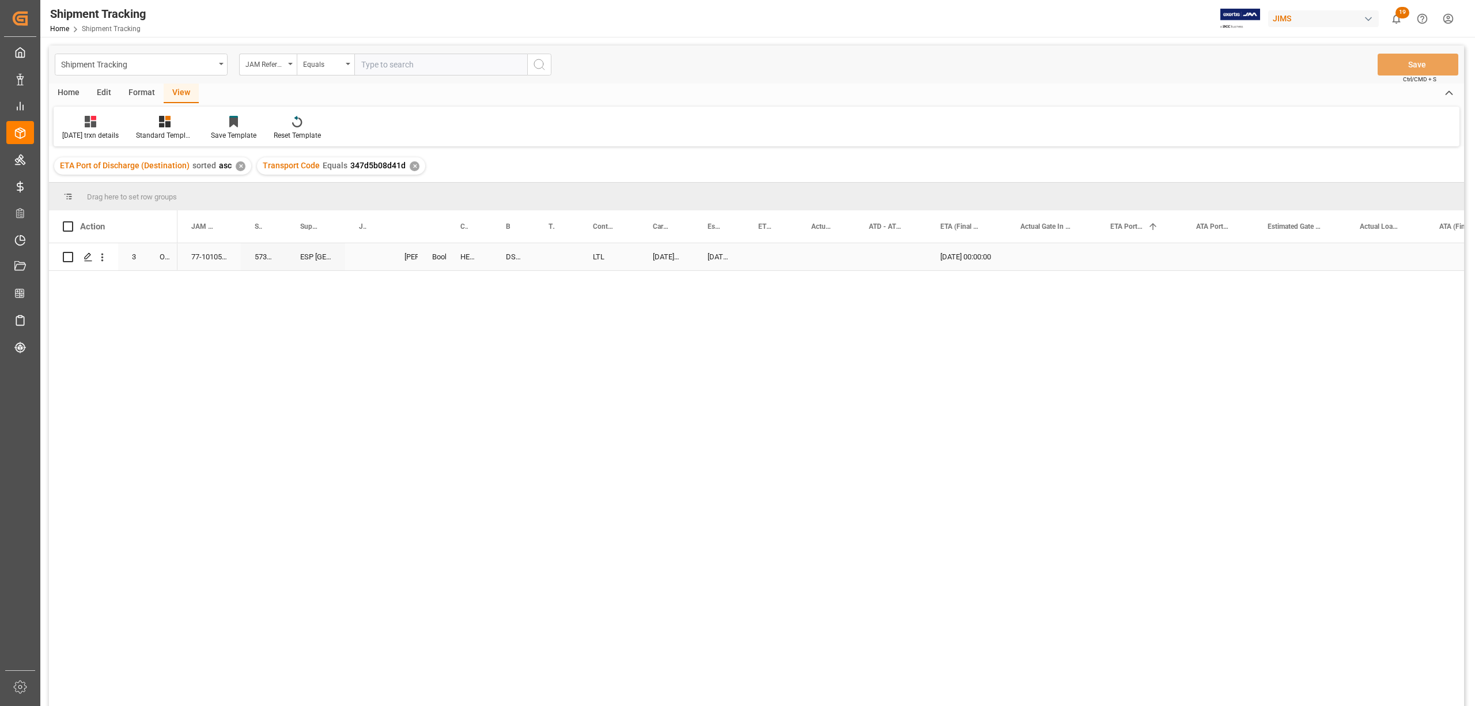
click at [348, 250] on div "Press SPACE to select this row." at bounding box center [368, 256] width 46 height 27
click at [360, 258] on input "Press SPACE to select this row." at bounding box center [367, 263] width 27 height 22
paste input "72602"
type input "72602"
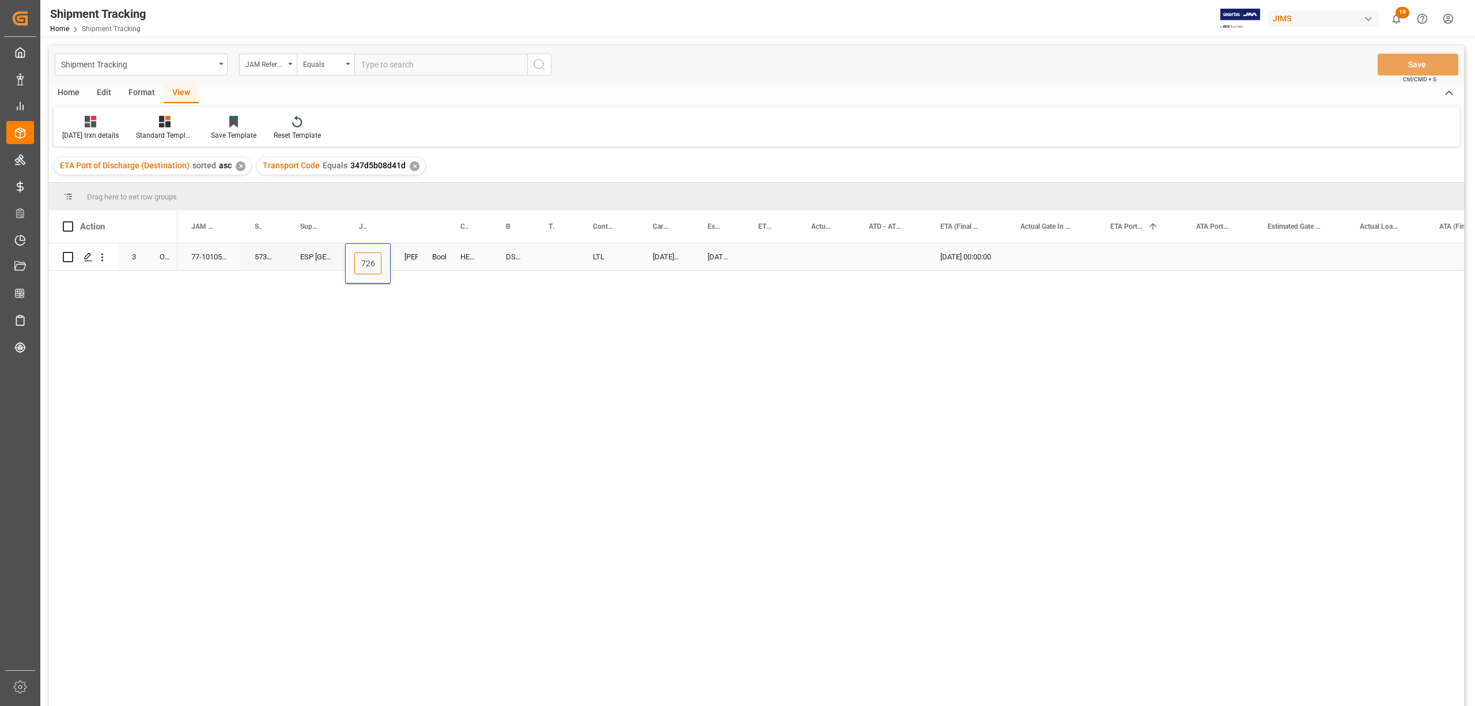
scroll to position [0, 10]
click at [426, 263] on div "Booking" at bounding box center [432, 256] width 28 height 27
click at [505, 259] on div "DSP49041659" at bounding box center [513, 256] width 43 height 27
click at [554, 253] on div "Press SPACE to select this row." at bounding box center [557, 256] width 44 height 27
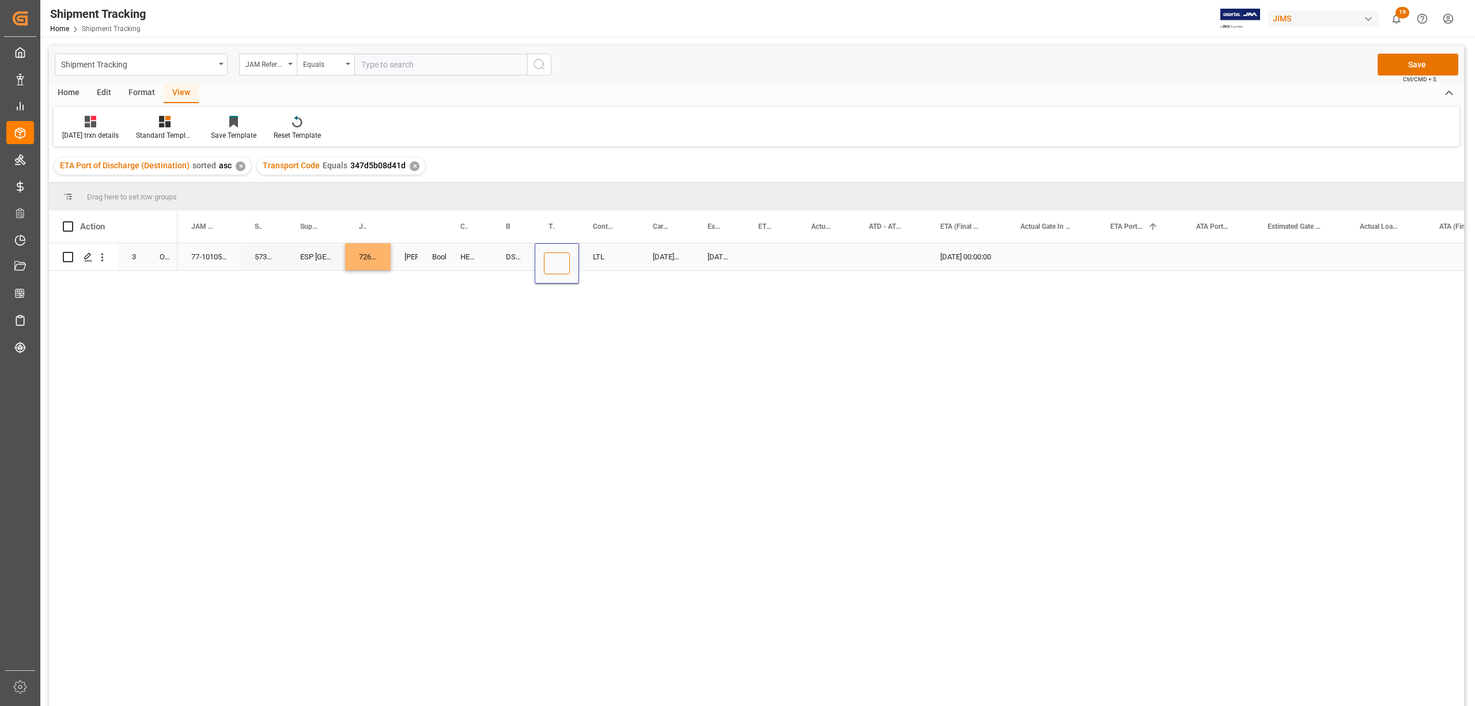
click at [560, 259] on input "Press SPACE to select this row." at bounding box center [557, 263] width 26 height 22
type input "75933889"
click at [760, 259] on div "Press SPACE to select this row." at bounding box center [770, 256] width 53 height 27
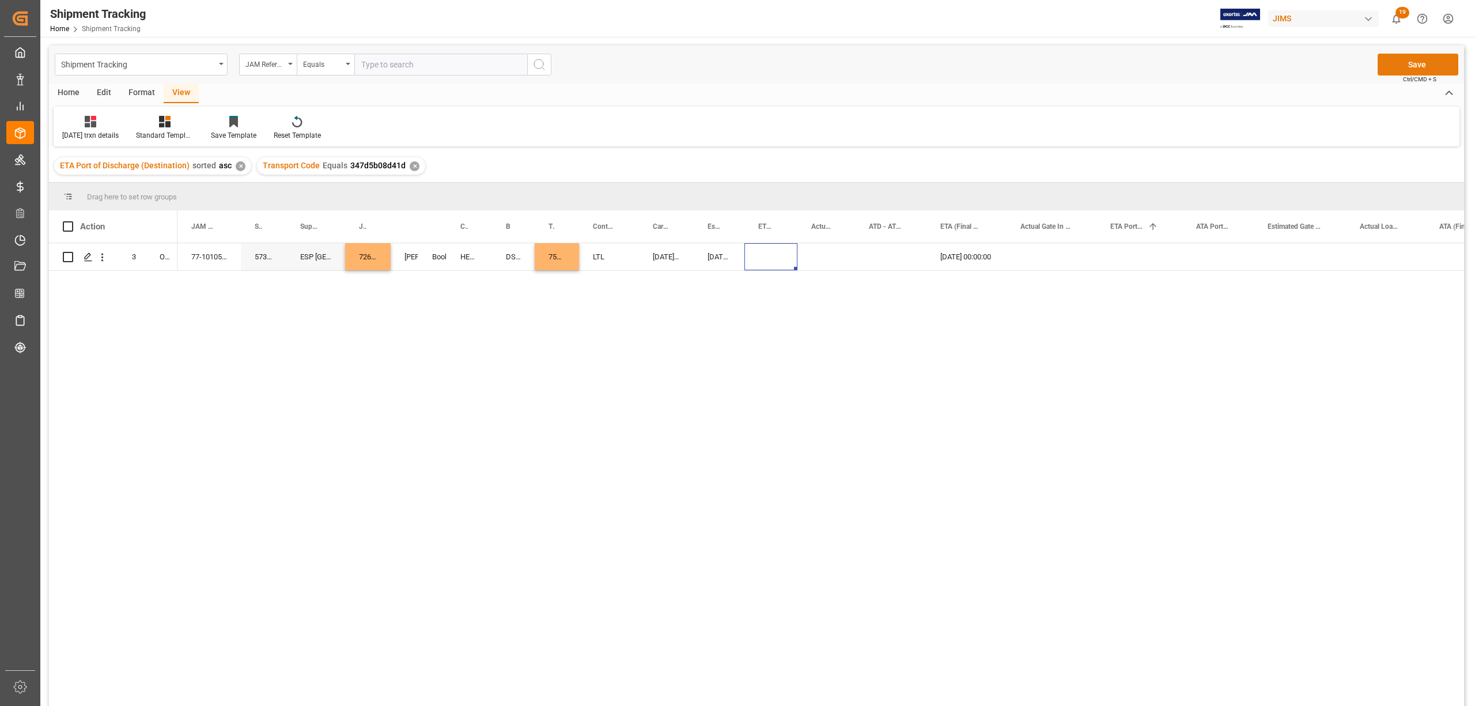
click at [1425, 62] on button "Save" at bounding box center [1418, 65] width 81 height 22
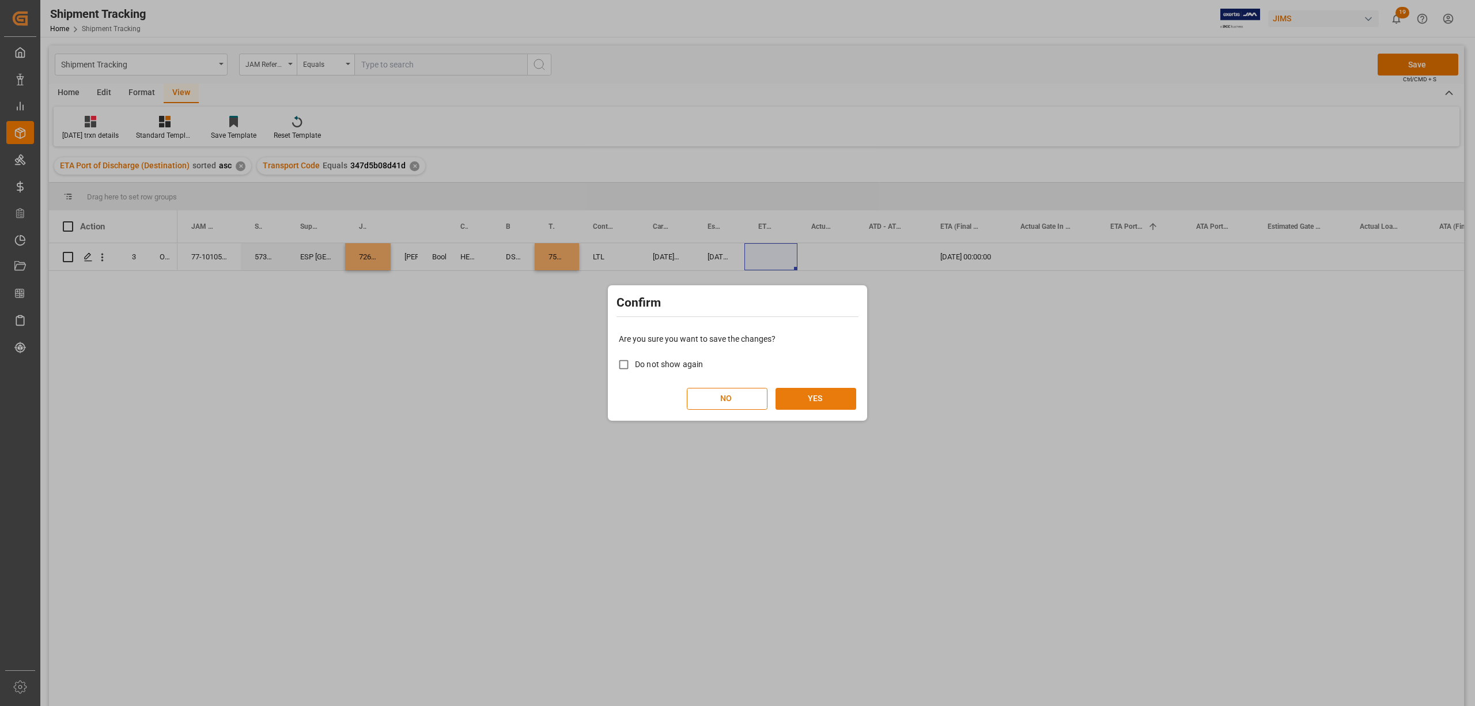
click at [823, 396] on button "YES" at bounding box center [815, 399] width 81 height 22
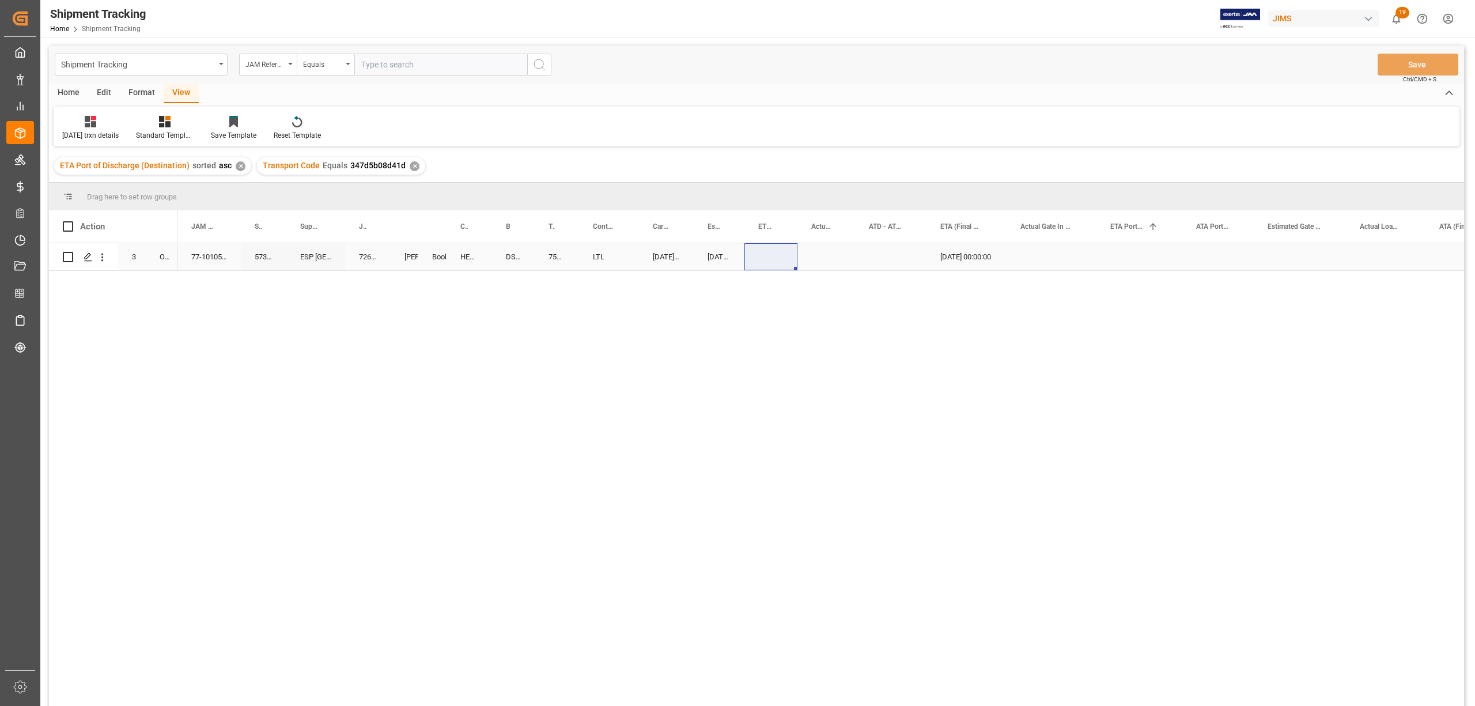
click at [774, 251] on div "Press SPACE to select this row." at bounding box center [770, 256] width 53 height 27
click at [835, 385] on span "14" at bounding box center [835, 383] width 7 height 8
type input "08-14-2025 00:00"
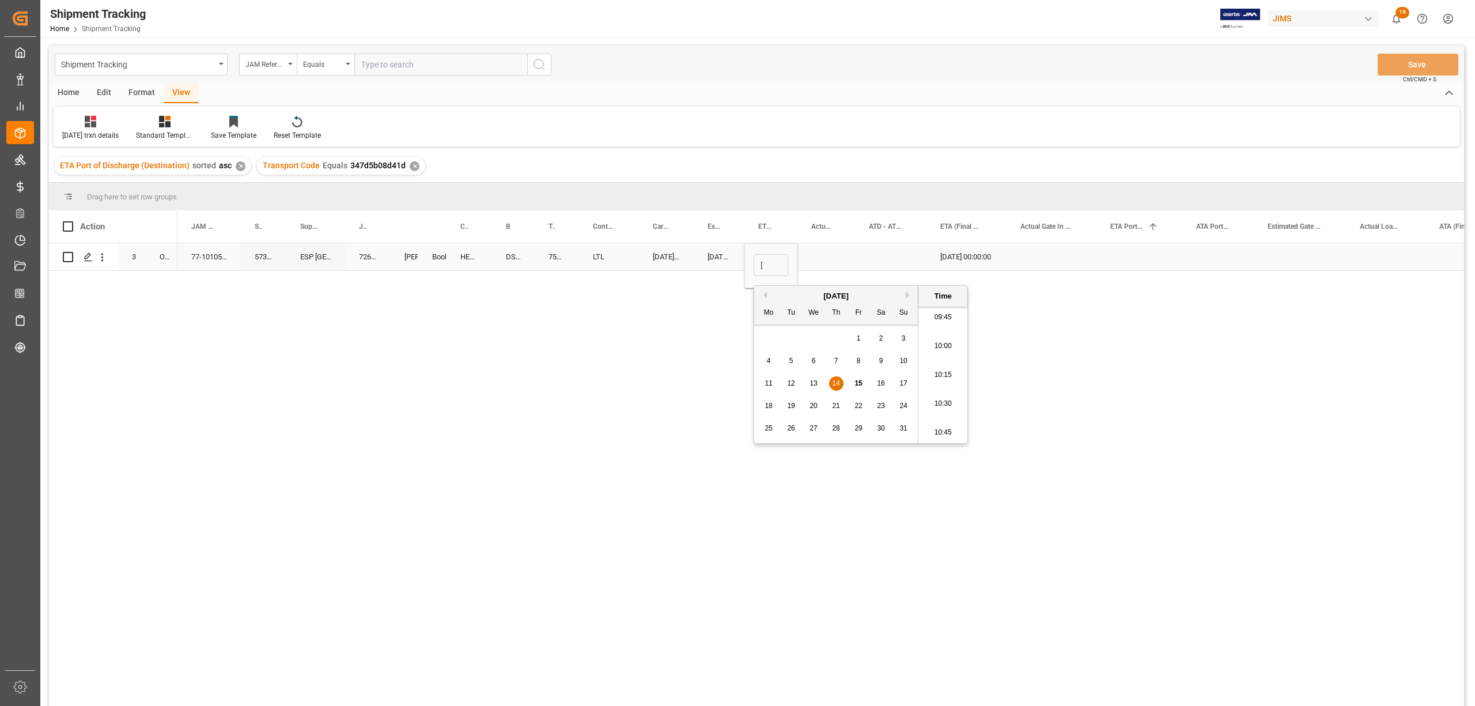
click at [844, 260] on div "Press SPACE to select this row." at bounding box center [826, 256] width 58 height 27
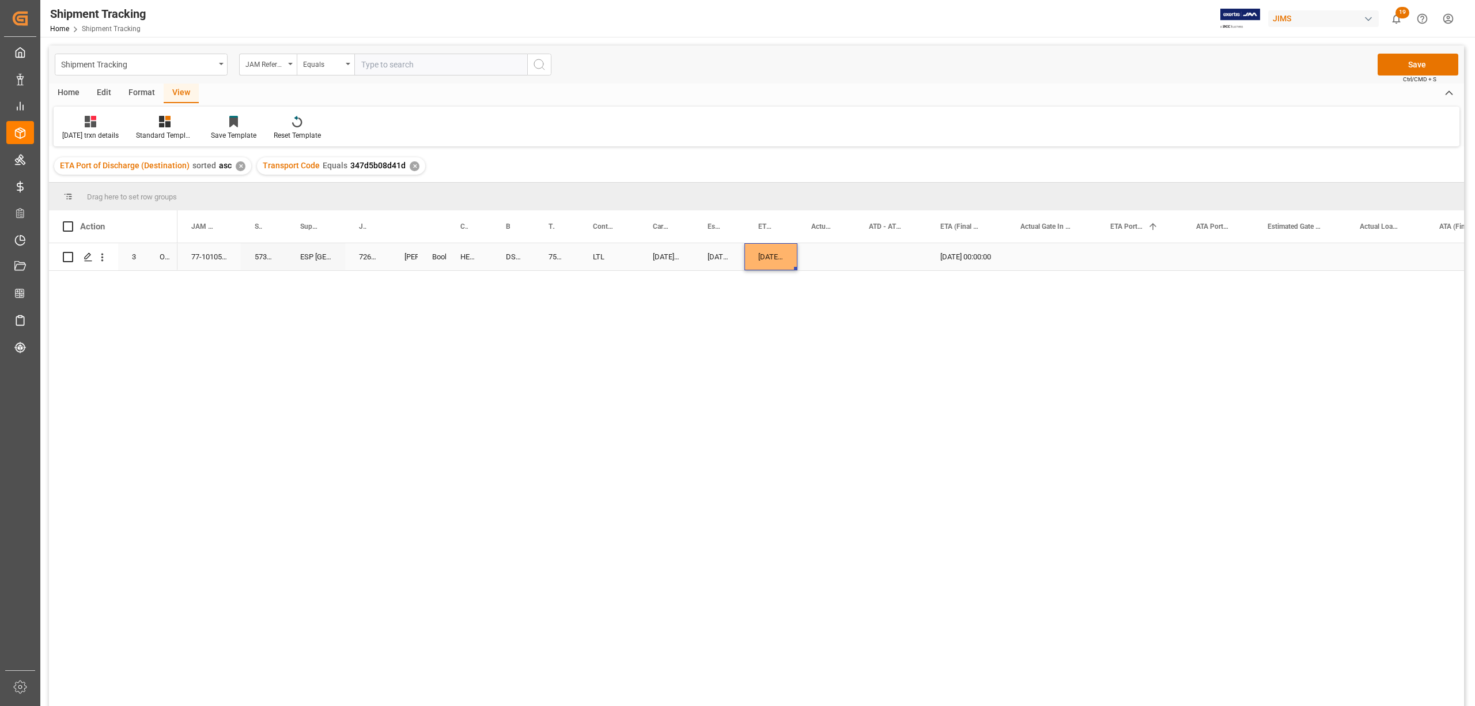
click at [779, 255] on div "08-14-2025 00:00:00" at bounding box center [770, 256] width 53 height 27
drag, startPoint x: 794, startPoint y: 267, endPoint x: 885, endPoint y: 258, distance: 91.5
click at [1425, 60] on button "Save" at bounding box center [1418, 65] width 81 height 22
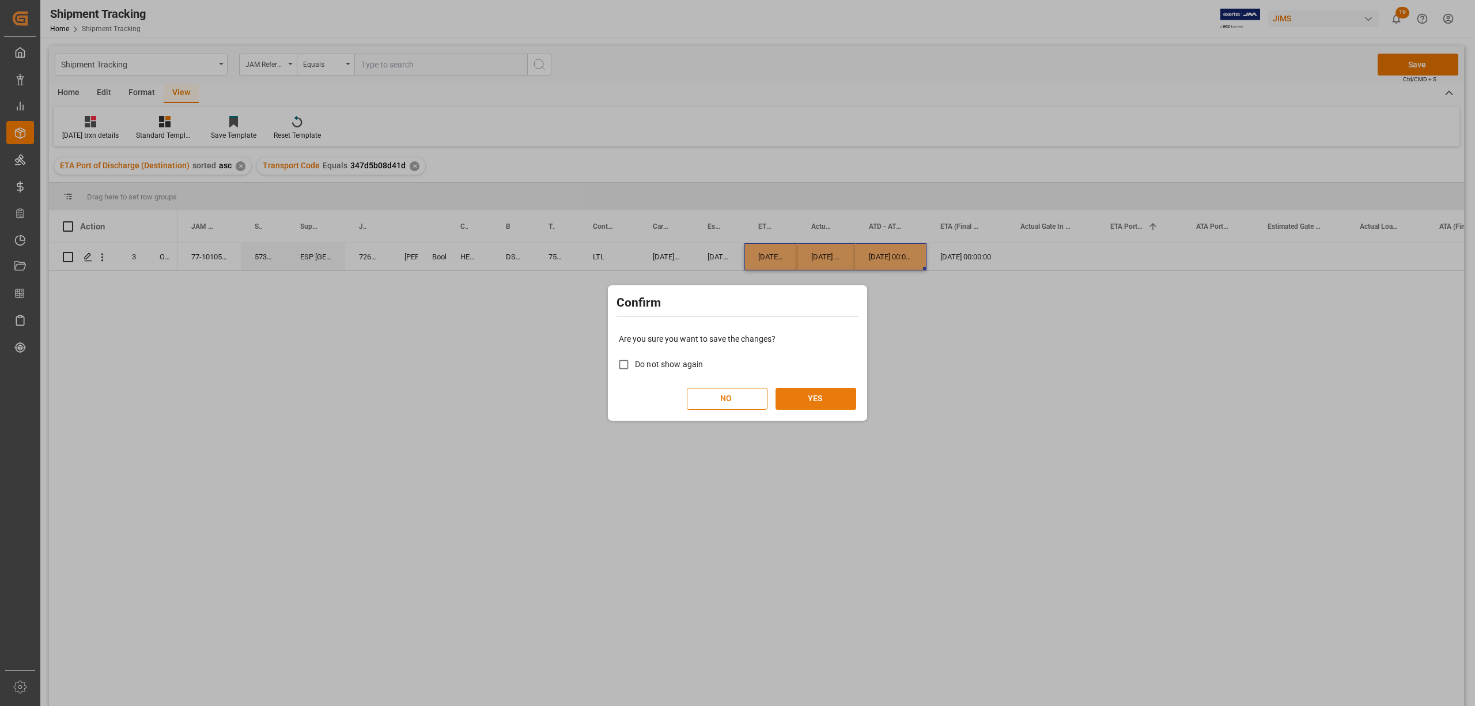
click at [835, 393] on button "YES" at bounding box center [815, 399] width 81 height 22
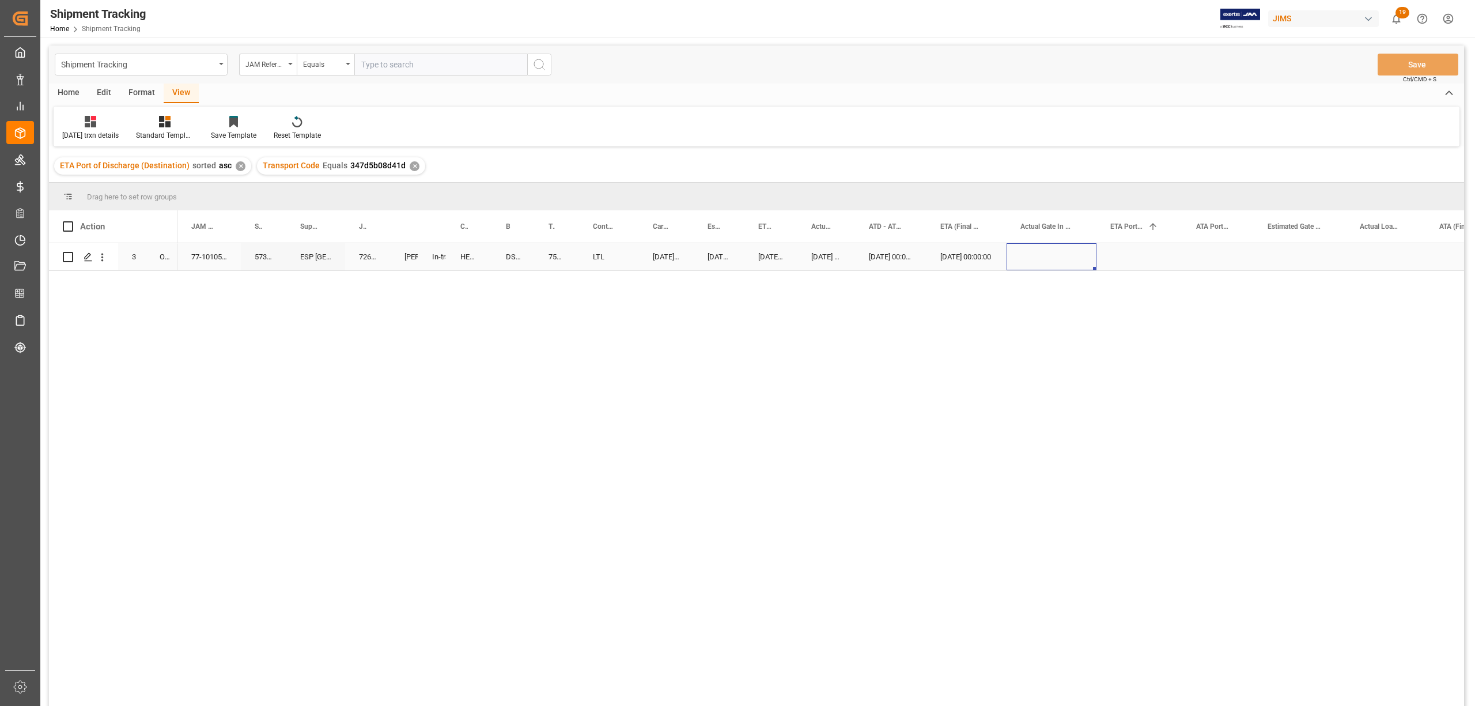
click at [1009, 256] on div "Press SPACE to select this row." at bounding box center [1051, 256] width 90 height 27
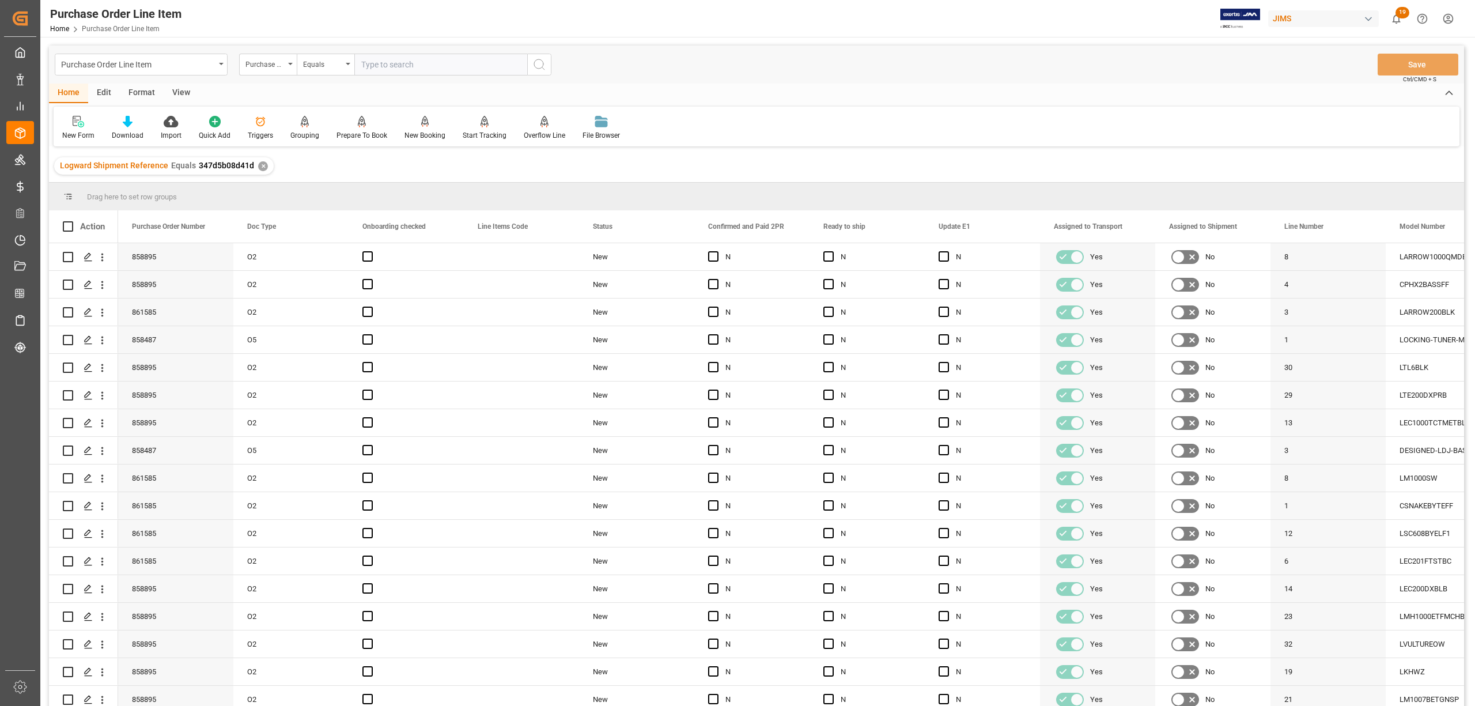
click at [183, 90] on div "View" at bounding box center [181, 94] width 35 height 20
click at [116, 132] on div "Standard Templates" at bounding box center [131, 135] width 58 height 10
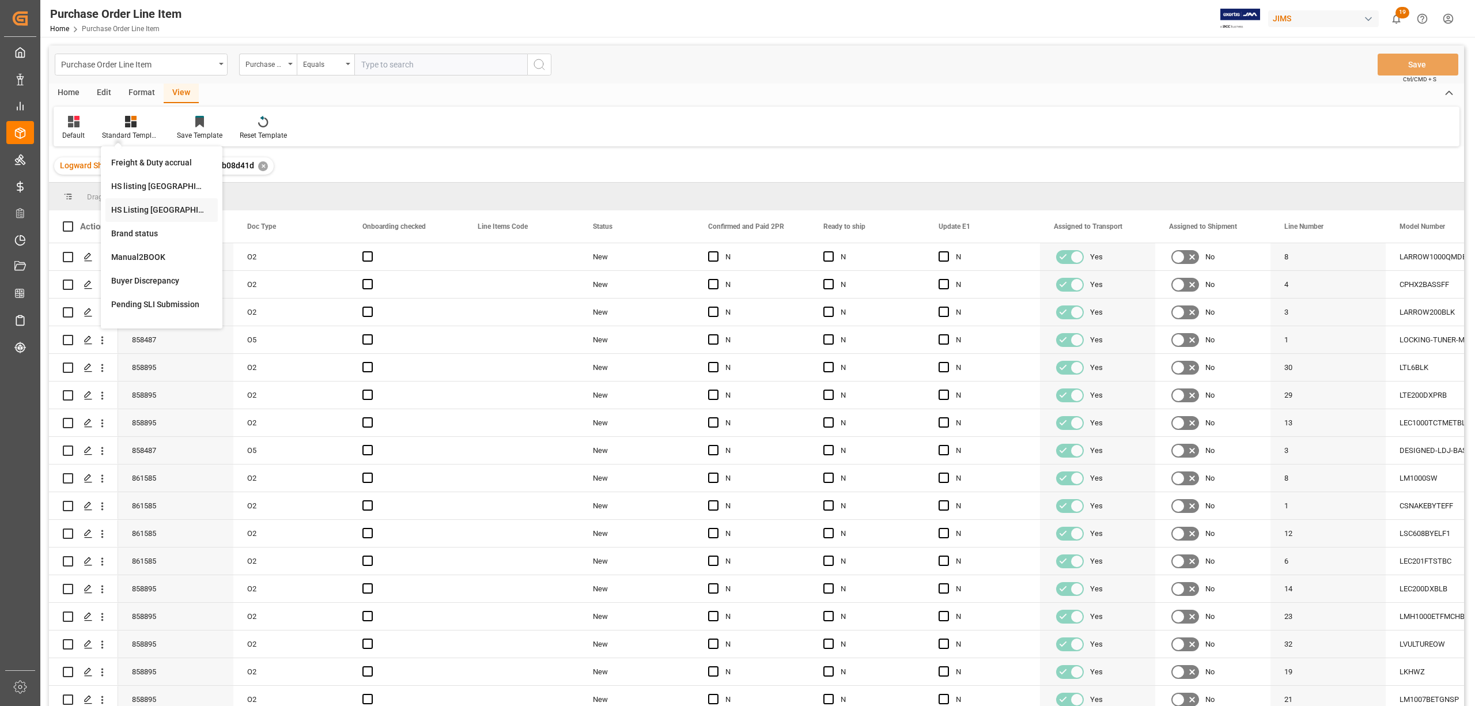
click at [141, 210] on div "HS Listing CANADA" at bounding box center [161, 210] width 101 height 12
